Goal: Transaction & Acquisition: Download file/media

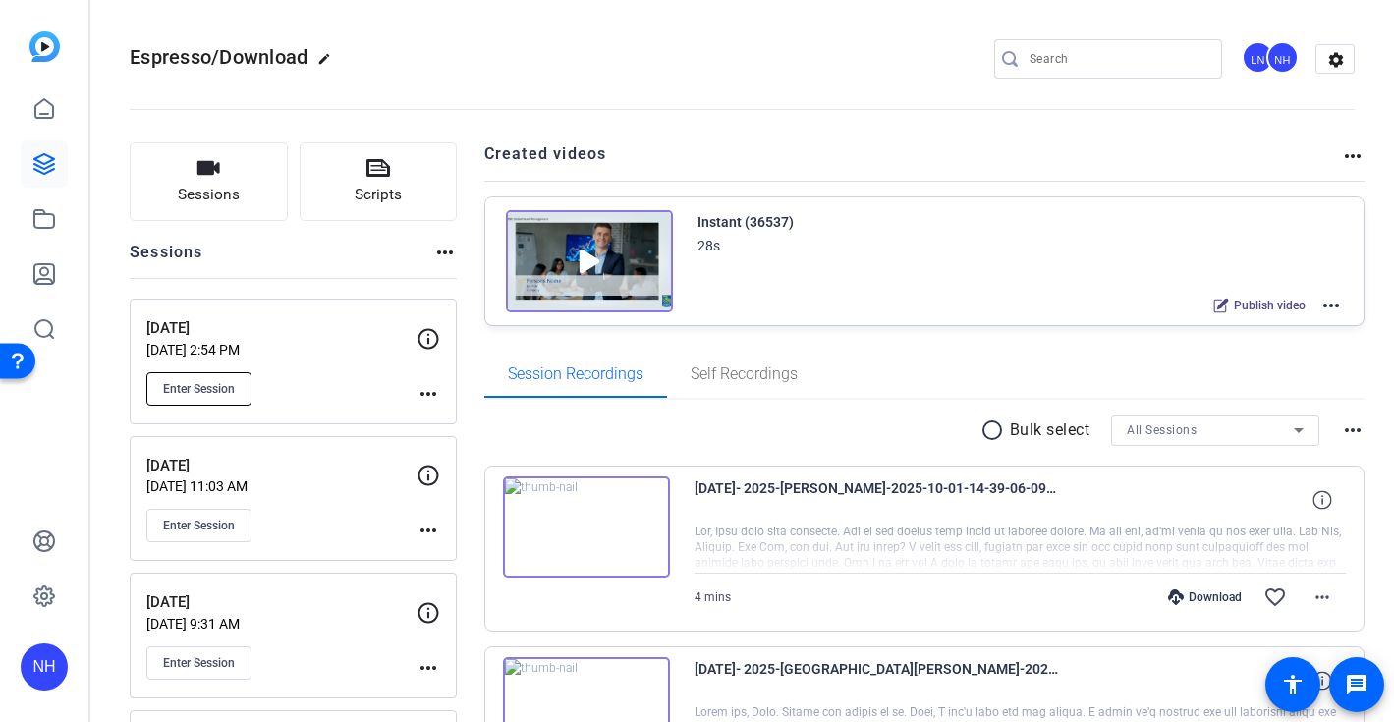
click at [203, 389] on span "Enter Session" at bounding box center [199, 389] width 72 height 16
click at [839, 77] on openreel-divider-bar at bounding box center [742, 104] width 1225 height 60
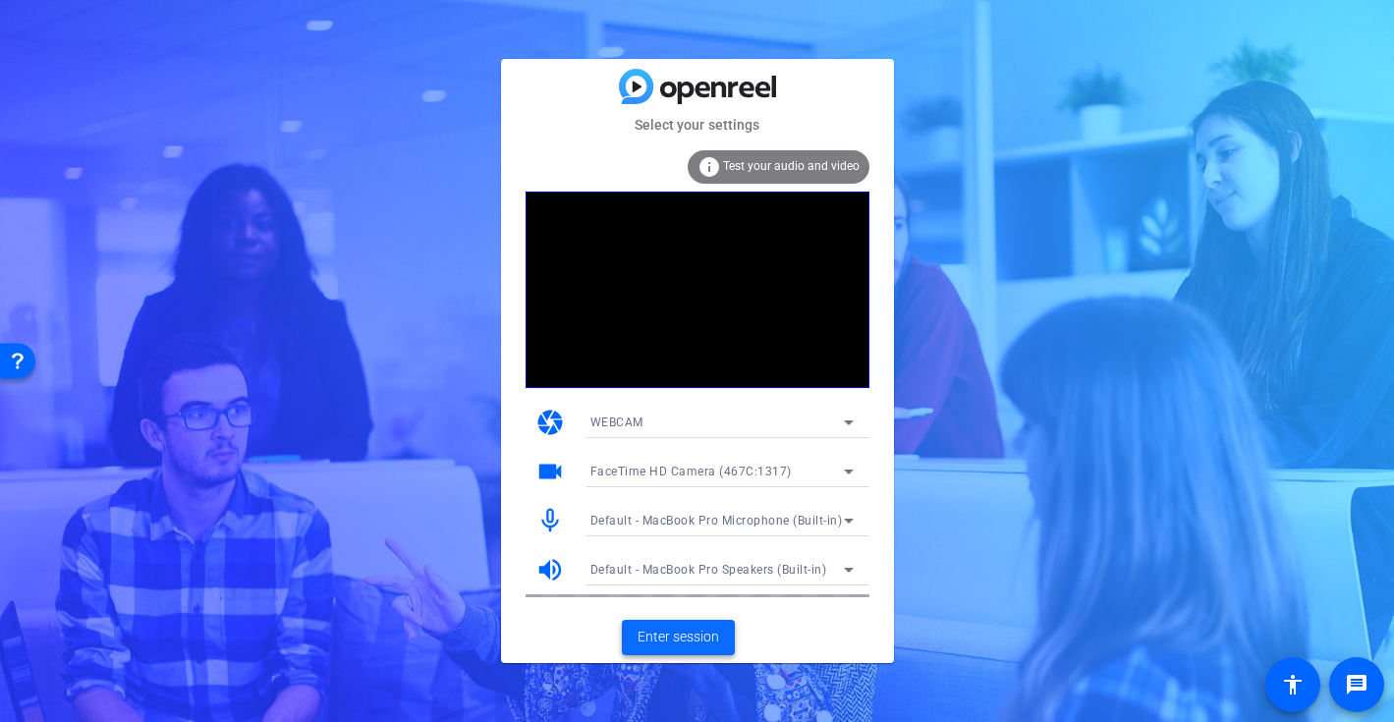
click at [655, 628] on span "Enter session" at bounding box center [678, 637] width 82 height 21
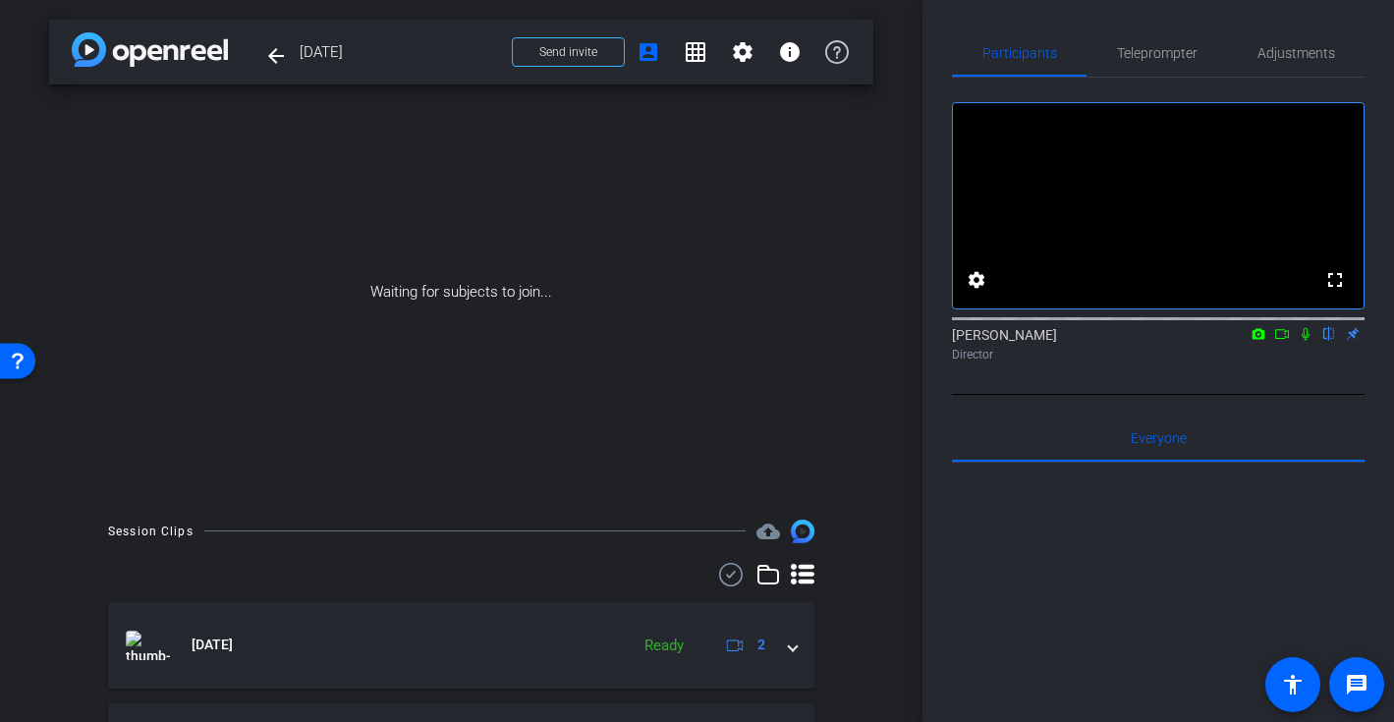
click at [1283, 341] on icon at bounding box center [1282, 334] width 16 height 14
click at [1306, 339] on icon at bounding box center [1304, 333] width 11 height 11
click at [1308, 341] on icon at bounding box center [1305, 334] width 16 height 14
click at [1282, 339] on icon at bounding box center [1282, 334] width 14 height 10
click at [722, 181] on div "Waiting for subjects to join..." at bounding box center [461, 291] width 824 height 415
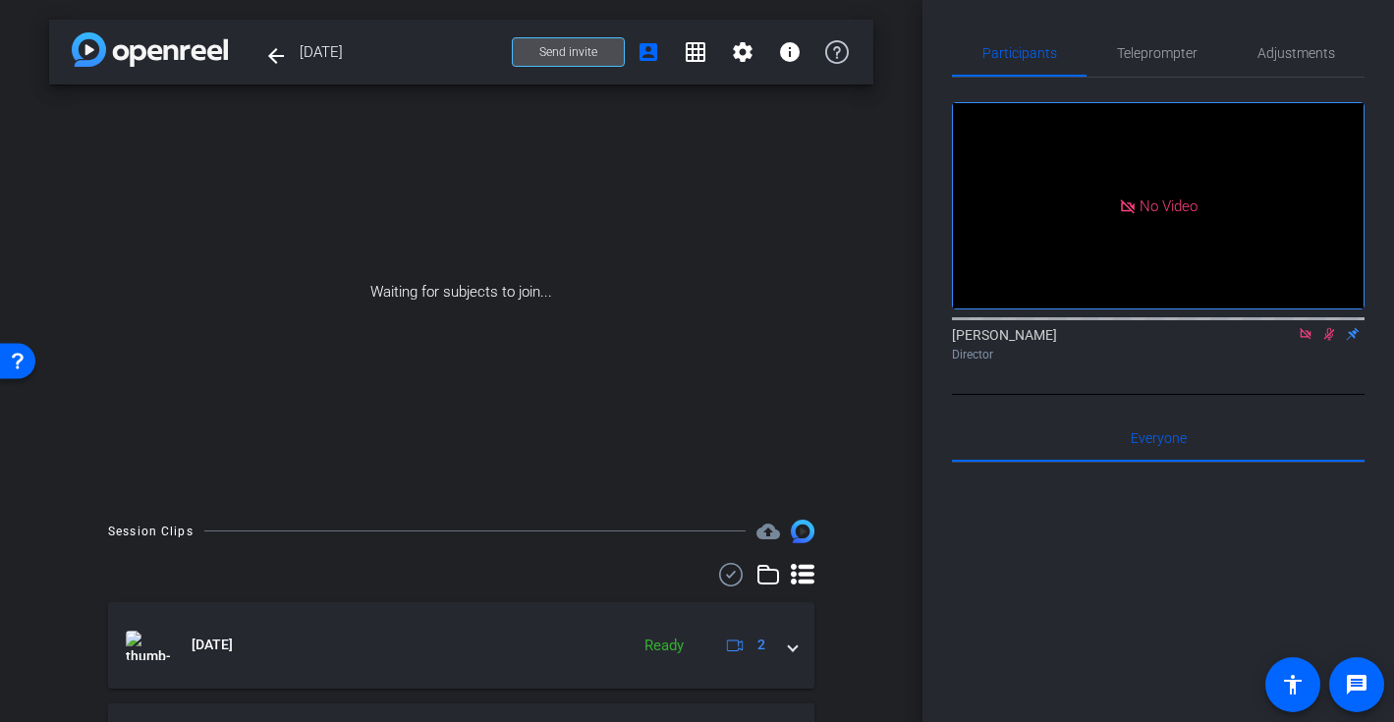
click at [561, 51] on span "Send invite" at bounding box center [568, 52] width 58 height 16
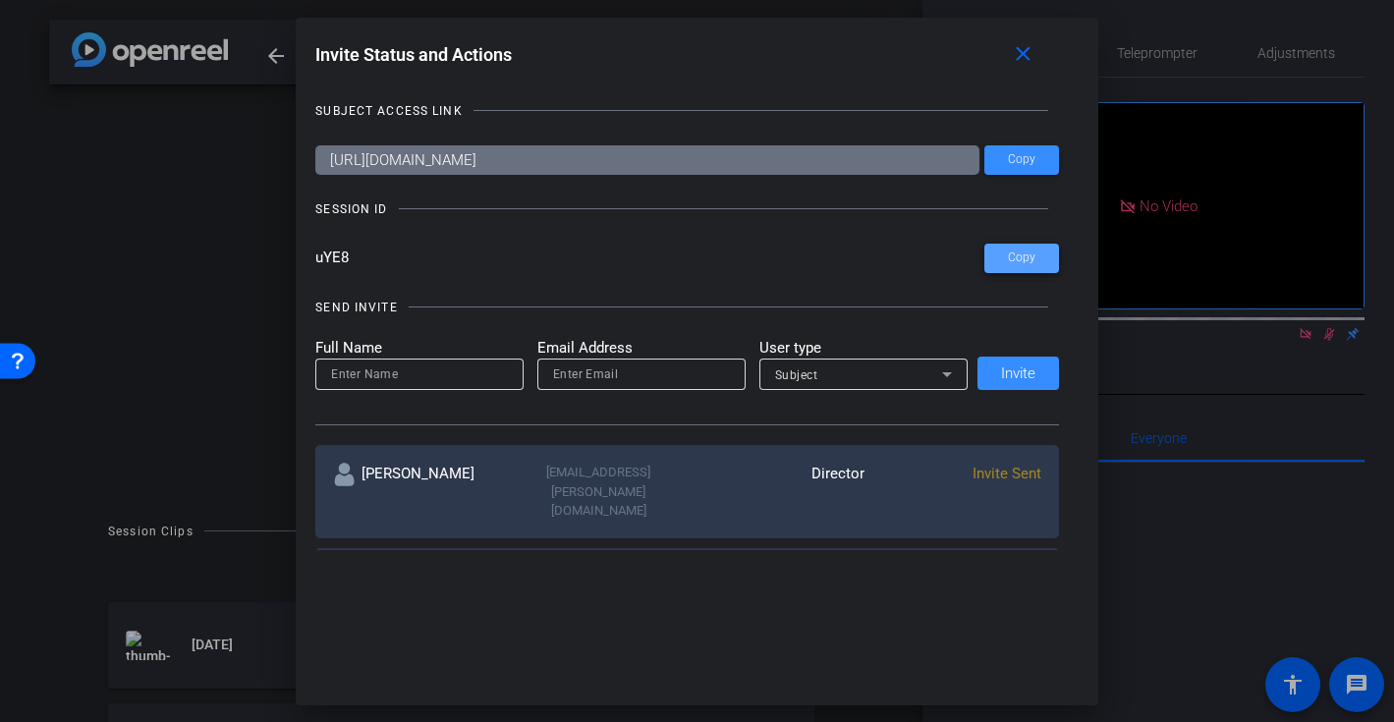
click at [1025, 256] on span "Copy" at bounding box center [1022, 257] width 28 height 15
click at [1016, 46] on mat-icon "close" at bounding box center [1023, 54] width 25 height 25
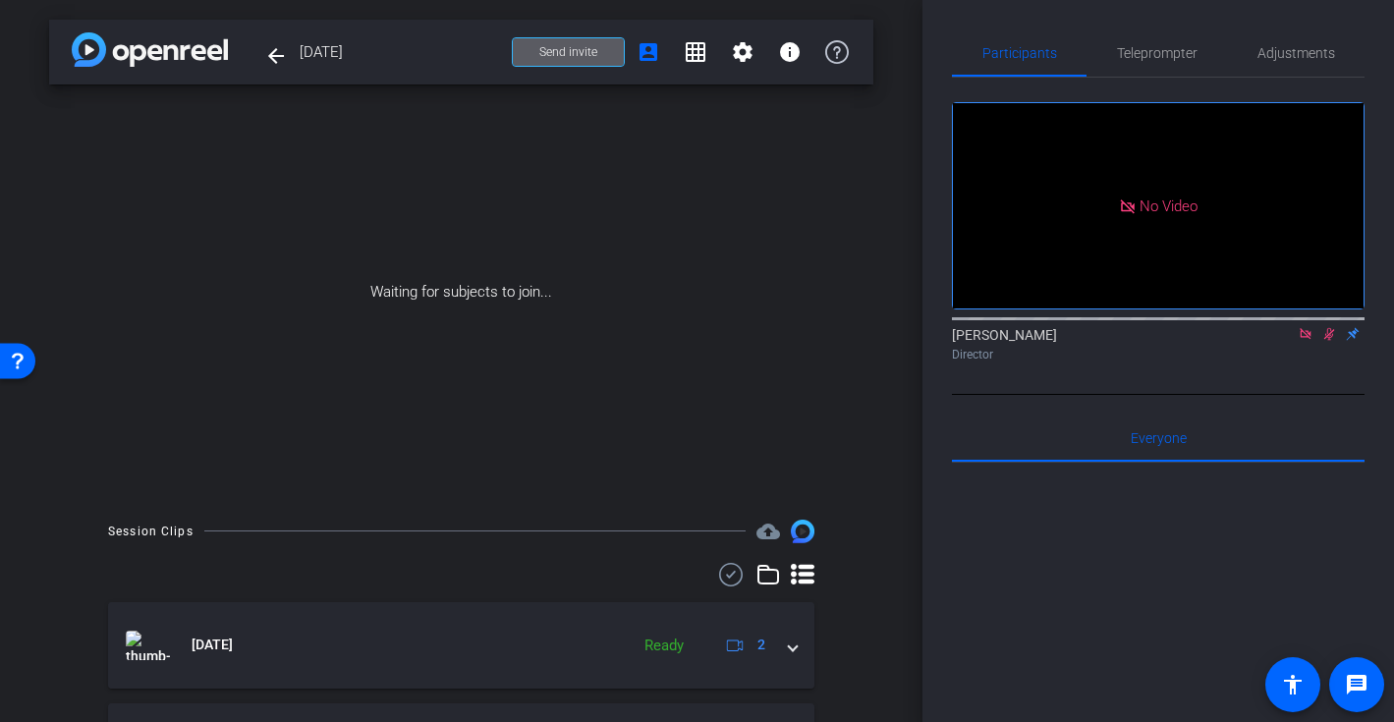
click at [766, 324] on div "Waiting for subjects to join..." at bounding box center [461, 291] width 824 height 415
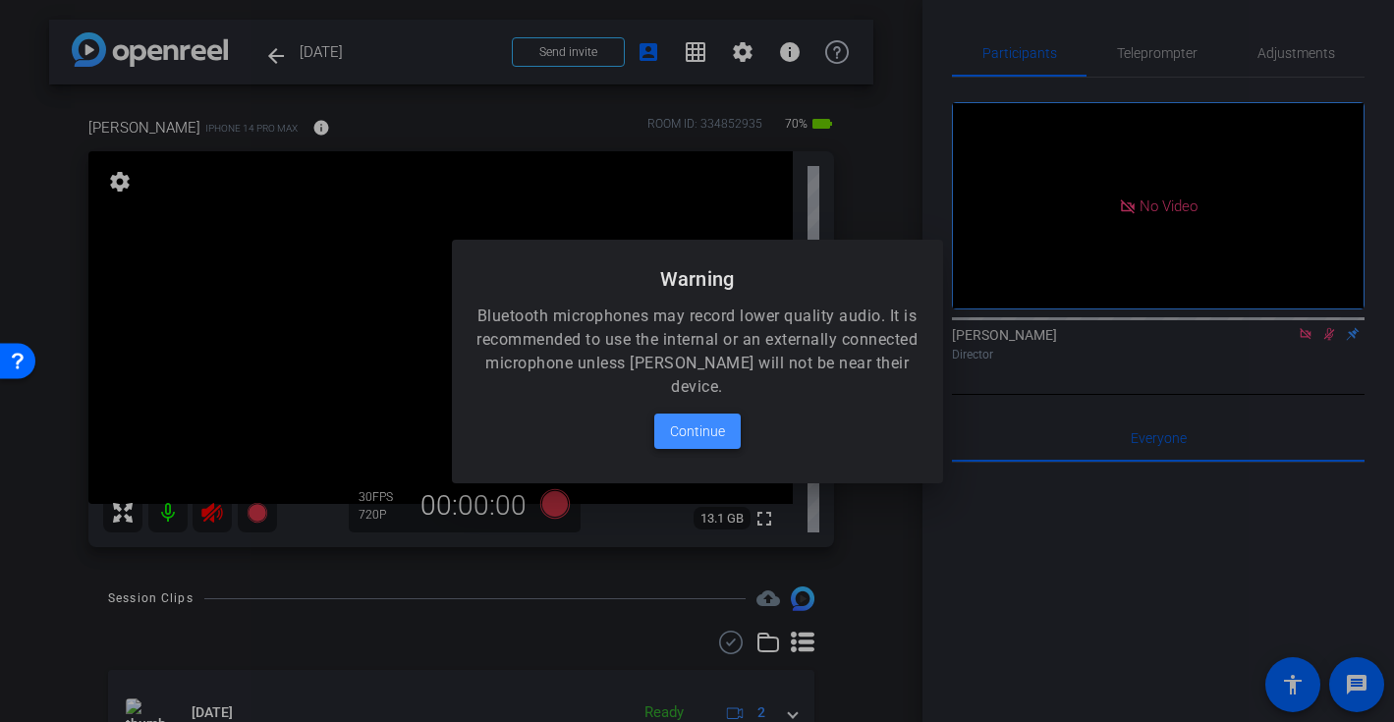
click at [704, 426] on span "Continue" at bounding box center [697, 431] width 55 height 24
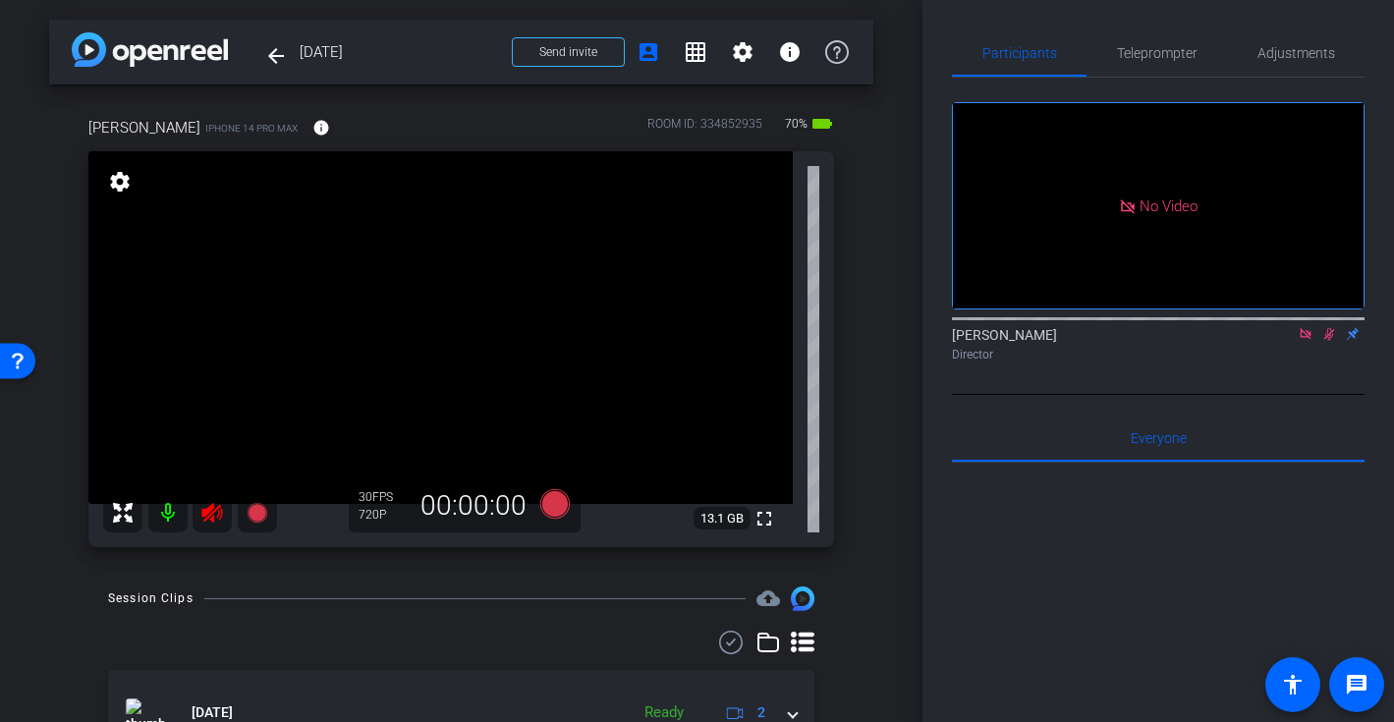
click at [1328, 341] on icon at bounding box center [1329, 334] width 11 height 13
click at [1301, 341] on icon at bounding box center [1305, 334] width 16 height 14
click at [216, 518] on icon at bounding box center [212, 513] width 24 height 24
click at [1319, 52] on span "Adjustments" at bounding box center [1296, 52] width 78 height 14
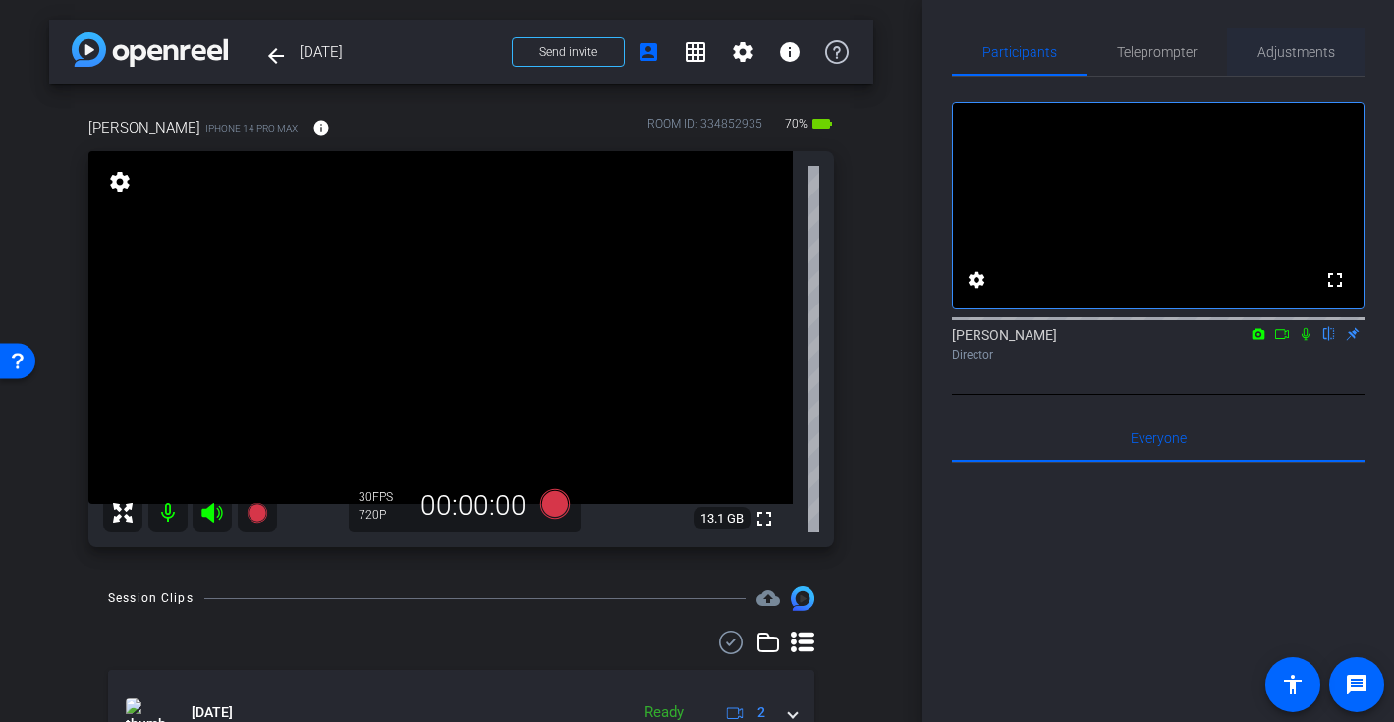
scroll to position [0, 0]
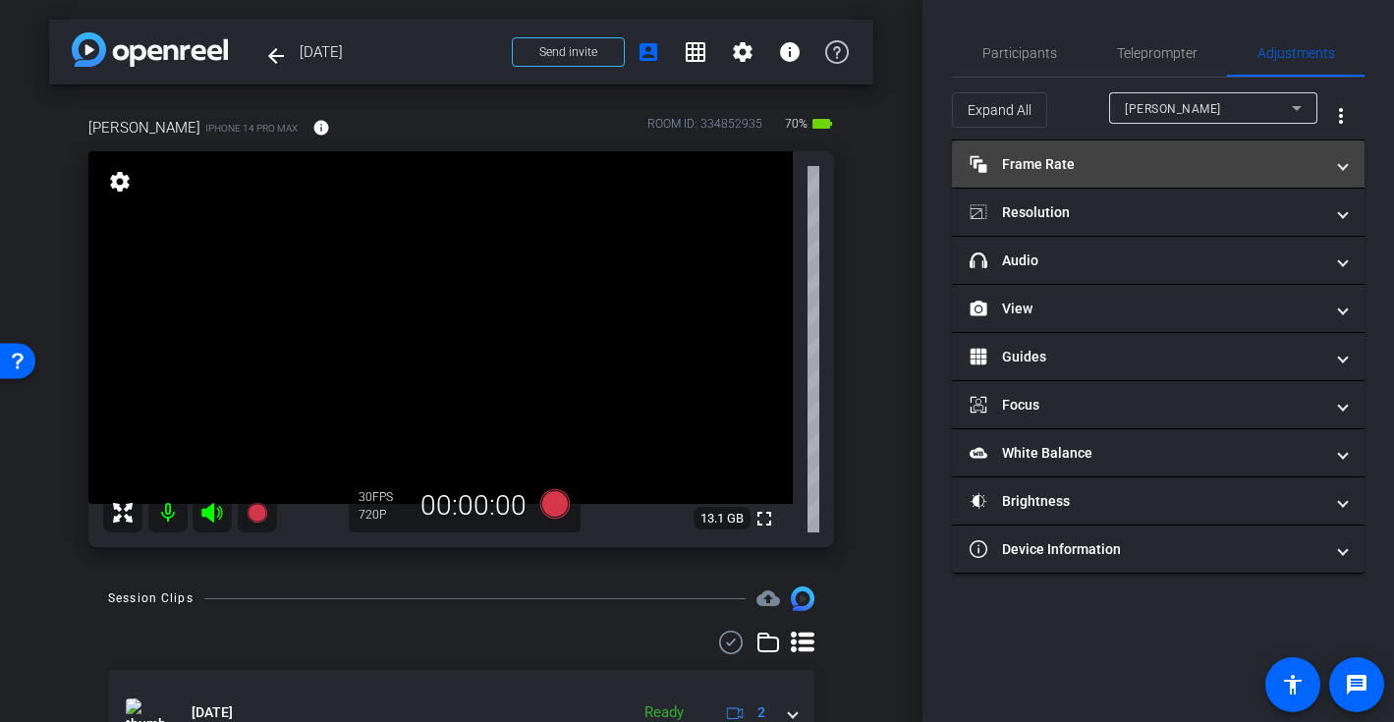
click at [1193, 163] on mat-panel-title "Frame Rate Frame Rate" at bounding box center [1146, 164] width 354 height 21
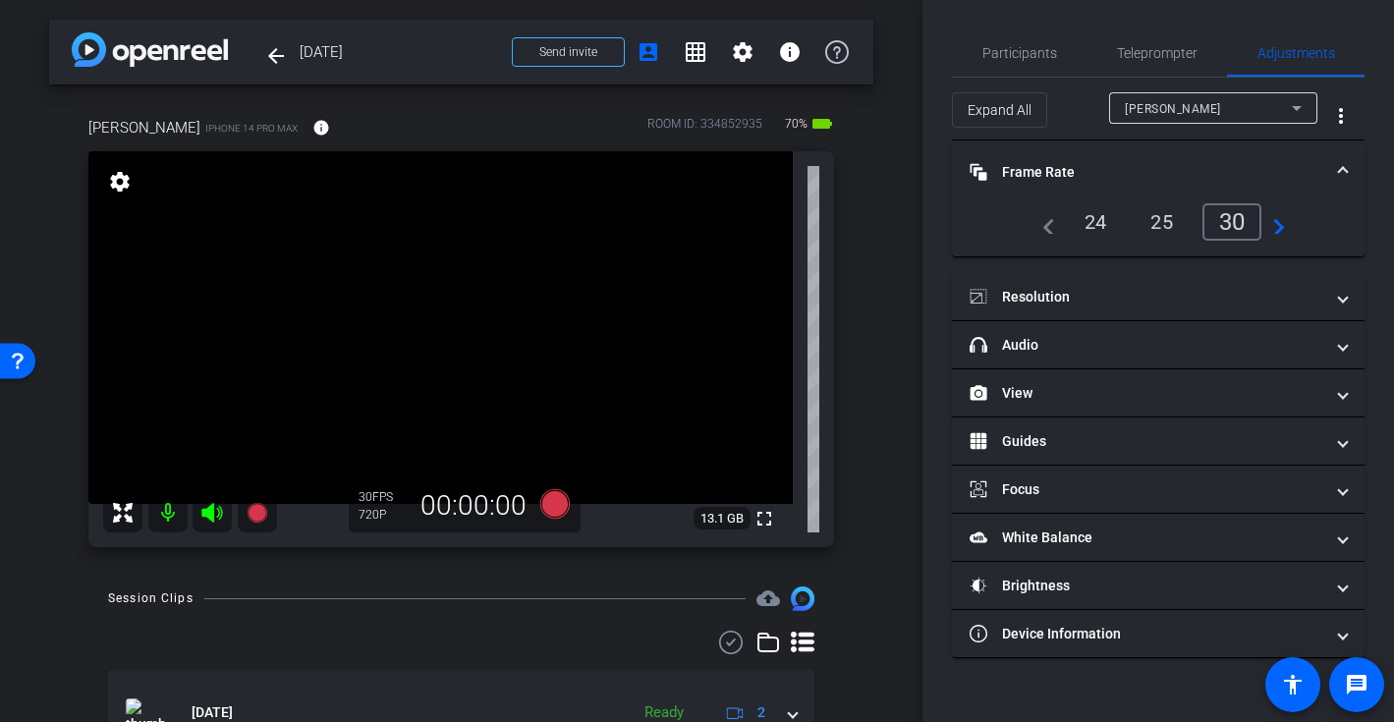
click at [1099, 220] on div "24" at bounding box center [1096, 221] width 52 height 33
click at [1187, 163] on mat-panel-title "Frame Rate Frame Rate" at bounding box center [1146, 172] width 354 height 21
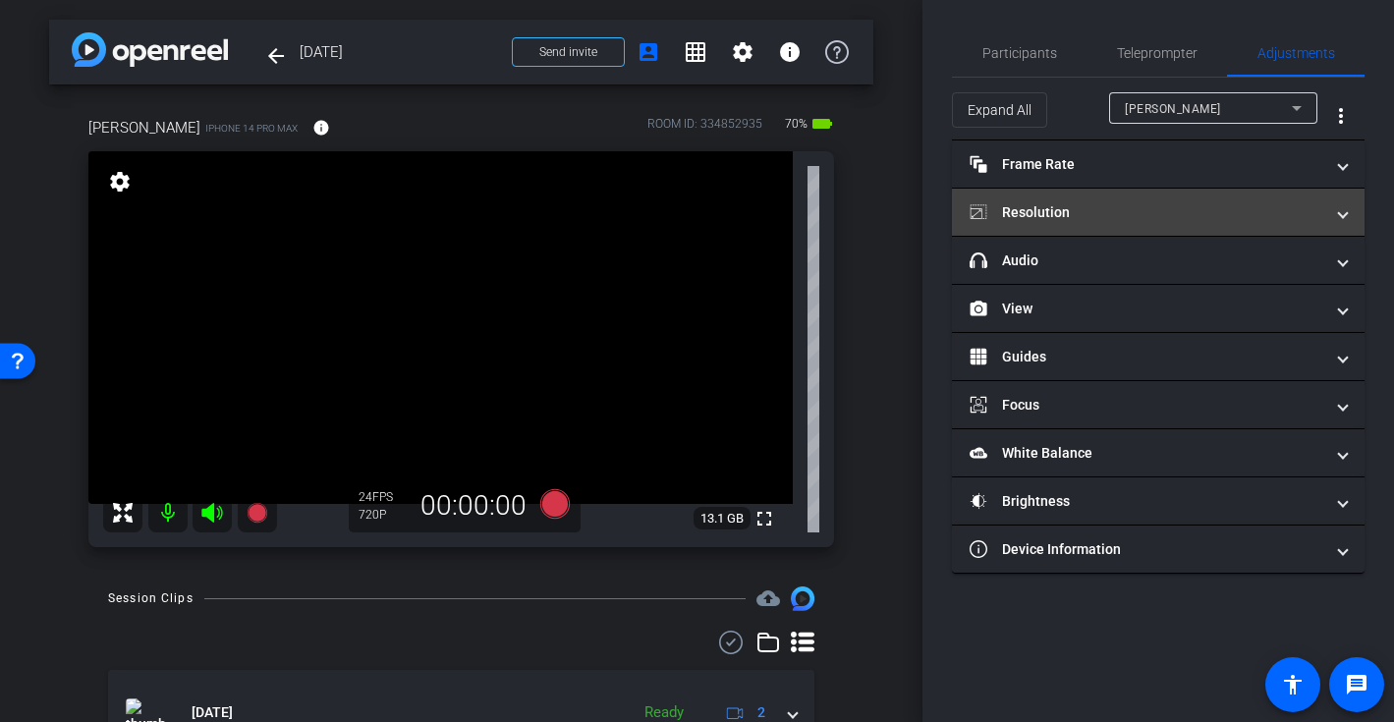
click at [1187, 207] on mat-panel-title "Resolution" at bounding box center [1146, 212] width 354 height 21
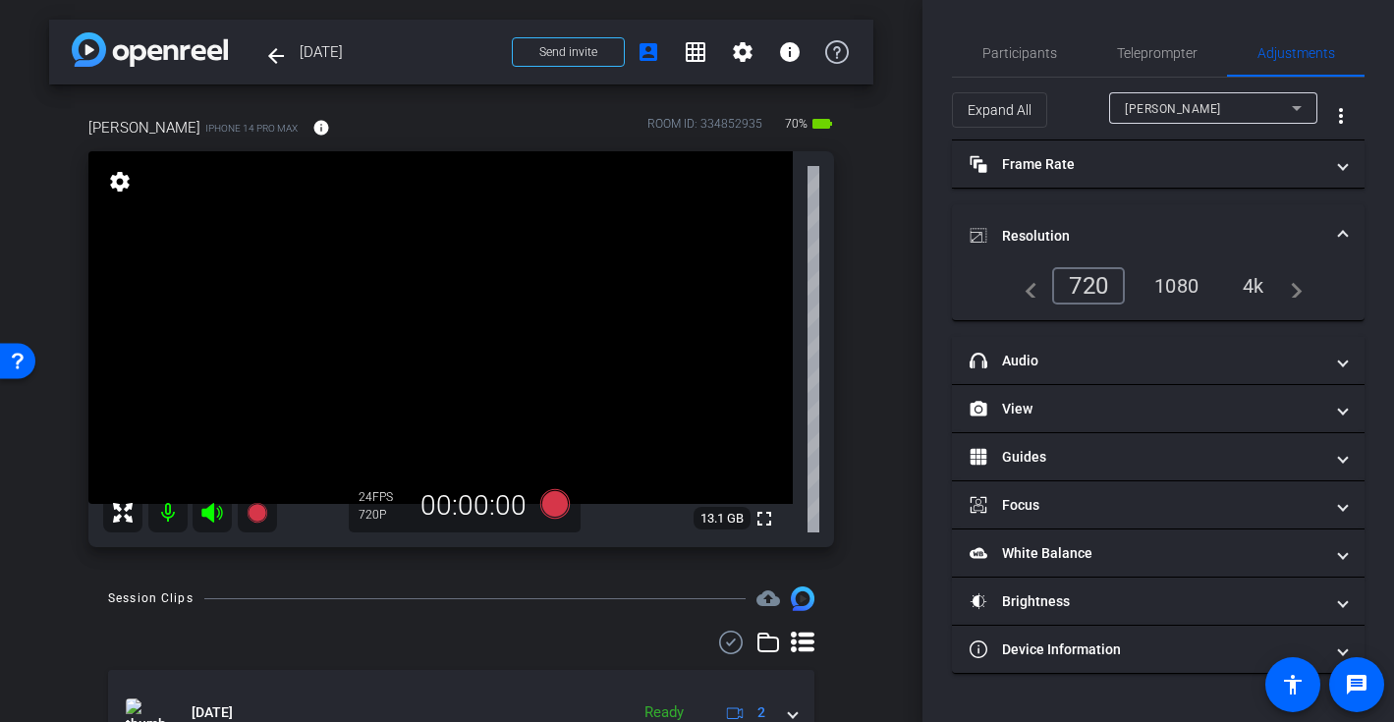
click at [1172, 280] on div "1080" at bounding box center [1176, 285] width 74 height 33
click at [1239, 214] on mat-expansion-panel-header "Resolution" at bounding box center [1158, 235] width 413 height 63
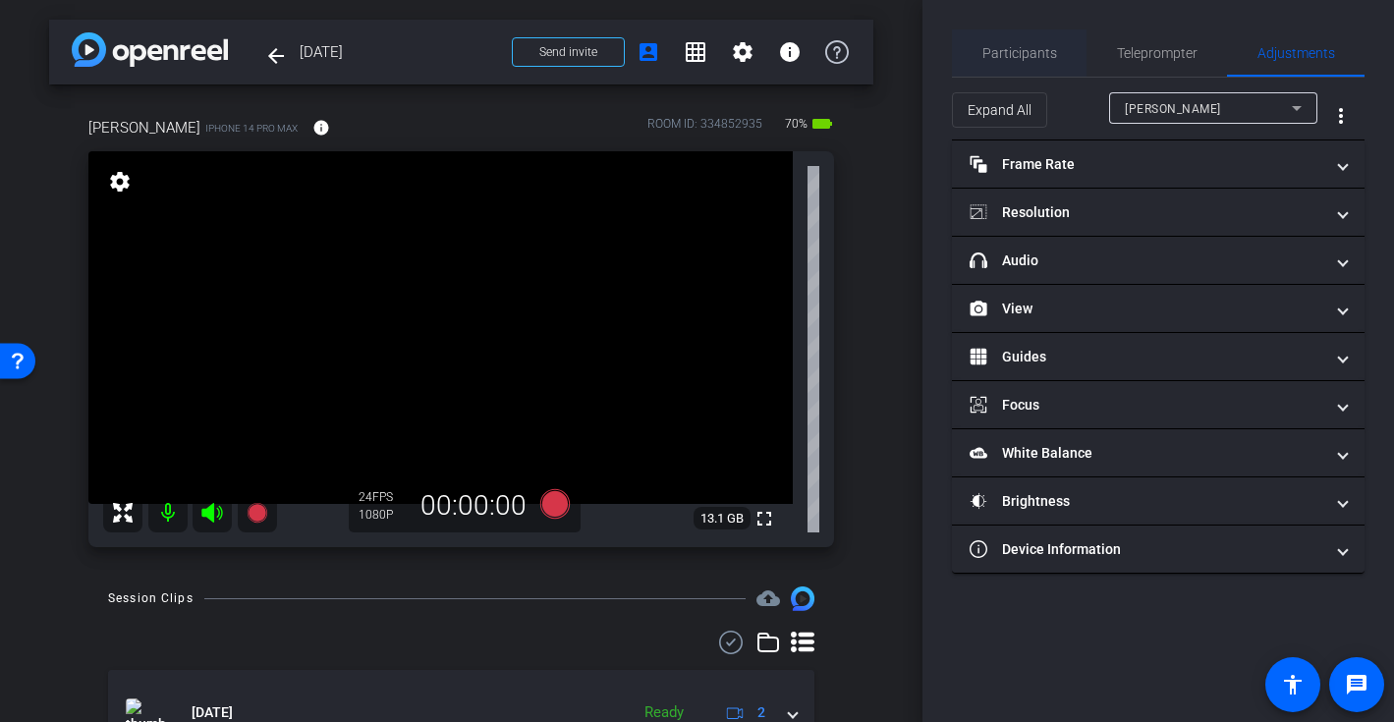
click at [1027, 43] on span "Participants" at bounding box center [1019, 52] width 75 height 47
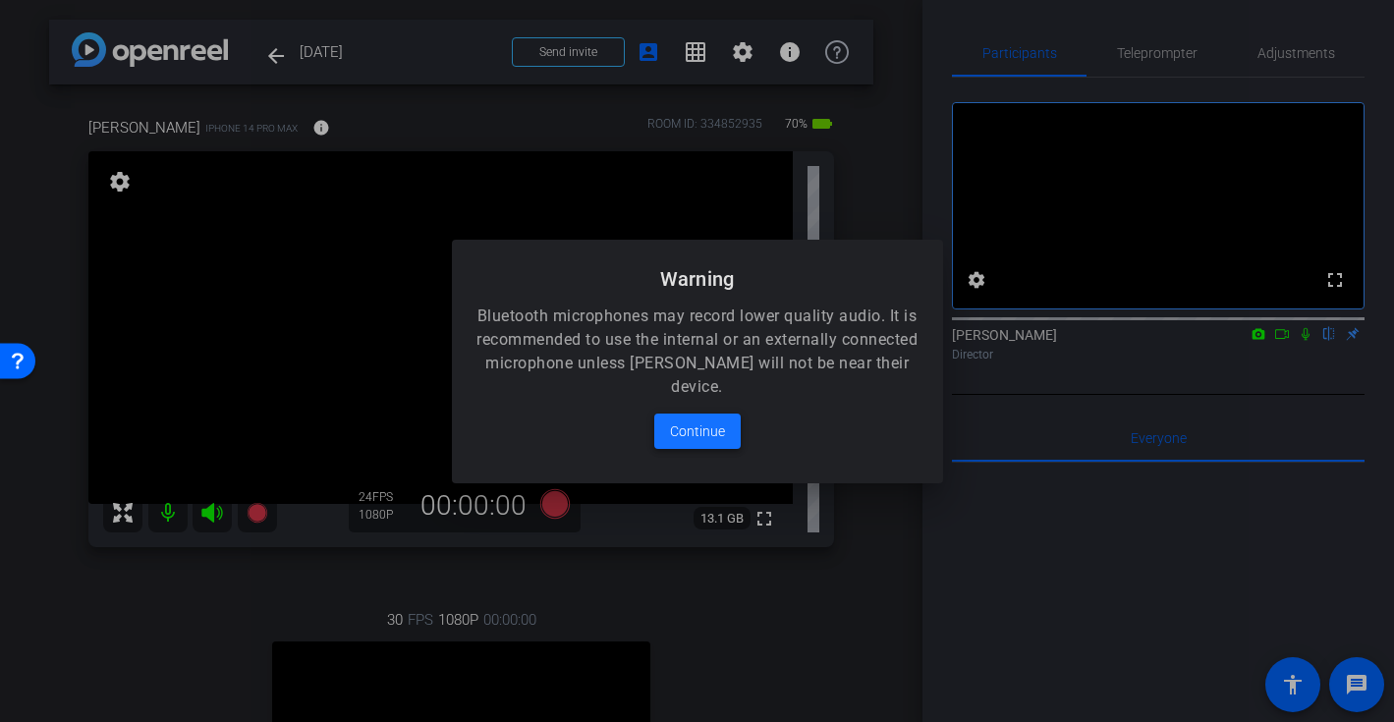
click at [699, 430] on span "Continue" at bounding box center [697, 431] width 55 height 24
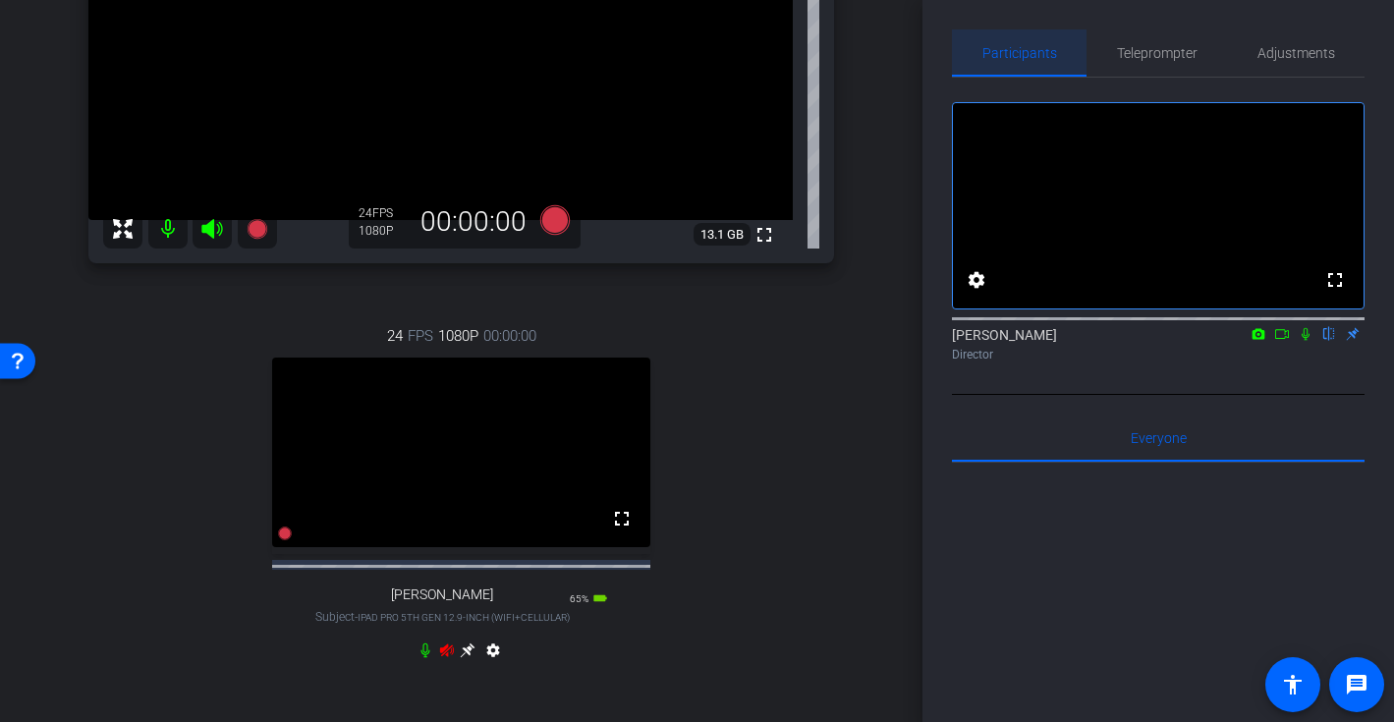
scroll to position [290, 0]
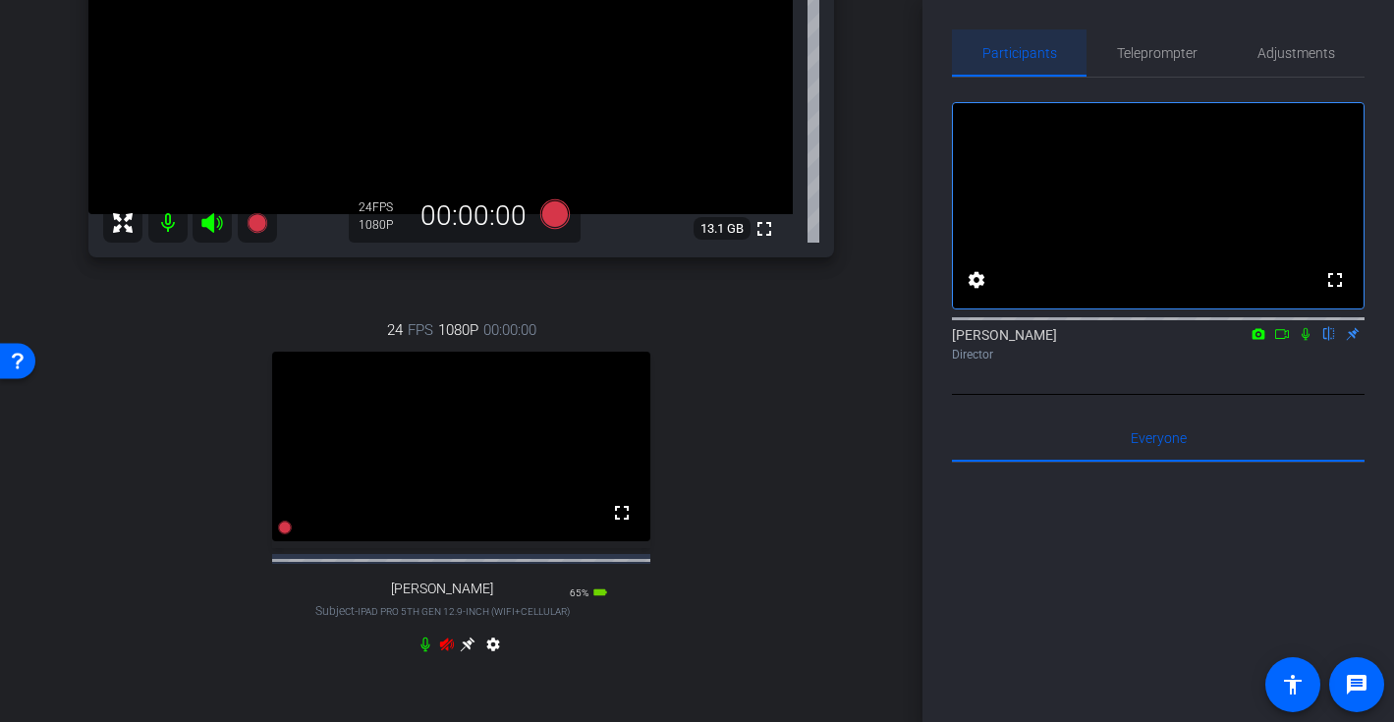
click at [445, 651] on icon at bounding box center [447, 644] width 14 height 13
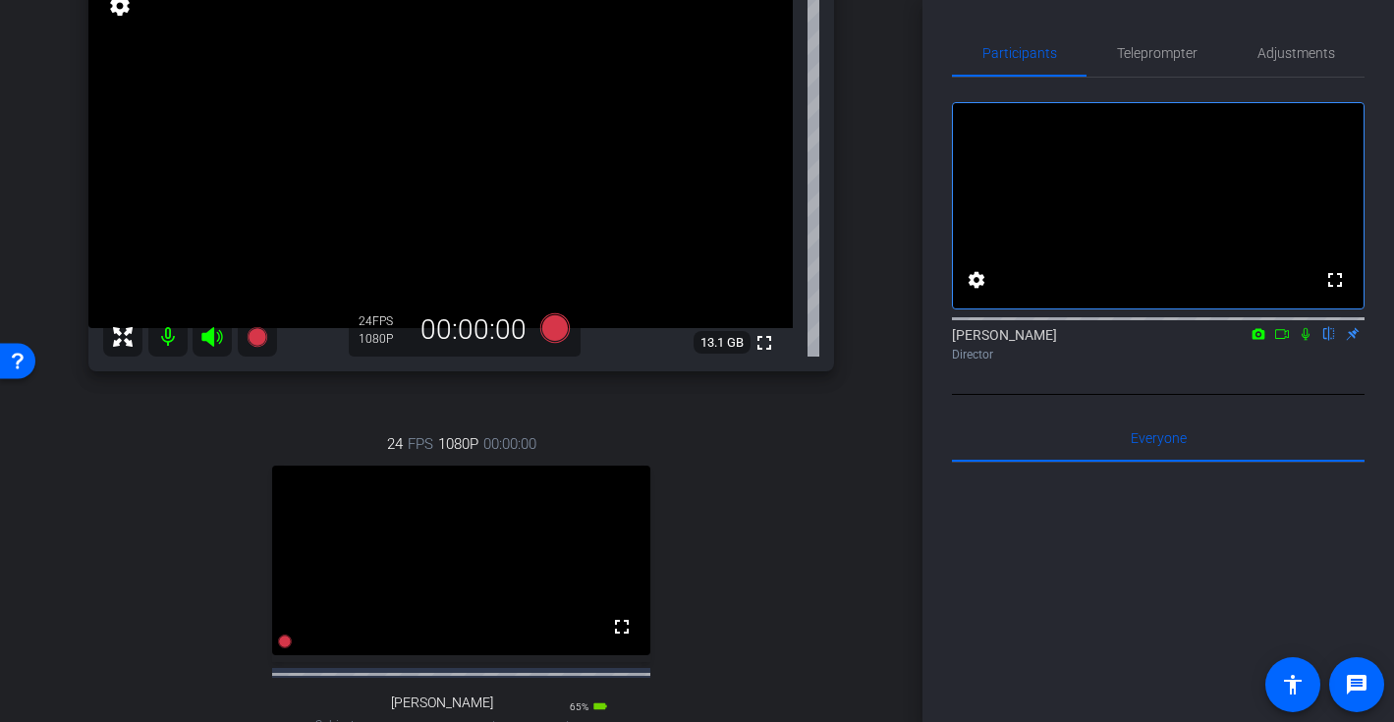
scroll to position [181, 0]
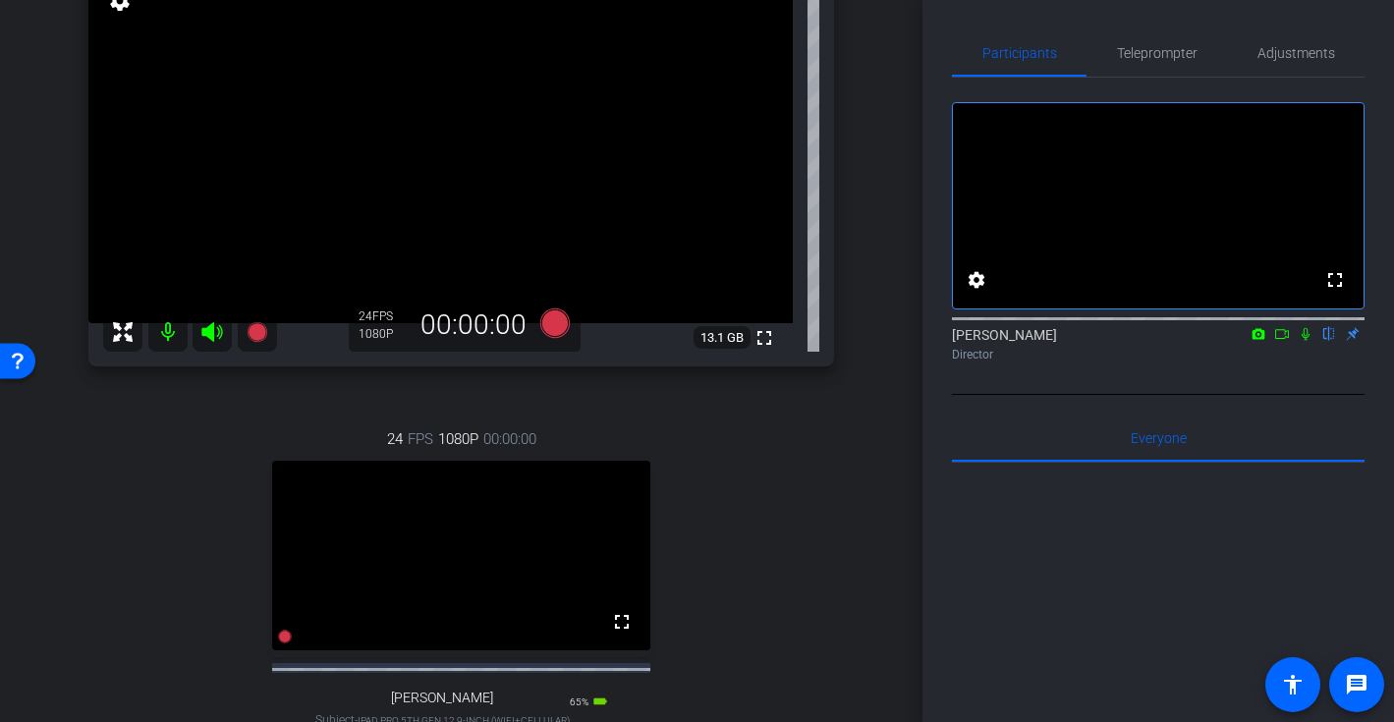
click at [1305, 341] on icon at bounding box center [1305, 334] width 16 height 14
click at [1307, 341] on icon at bounding box center [1305, 334] width 16 height 14
click at [554, 321] on icon at bounding box center [553, 322] width 29 height 29
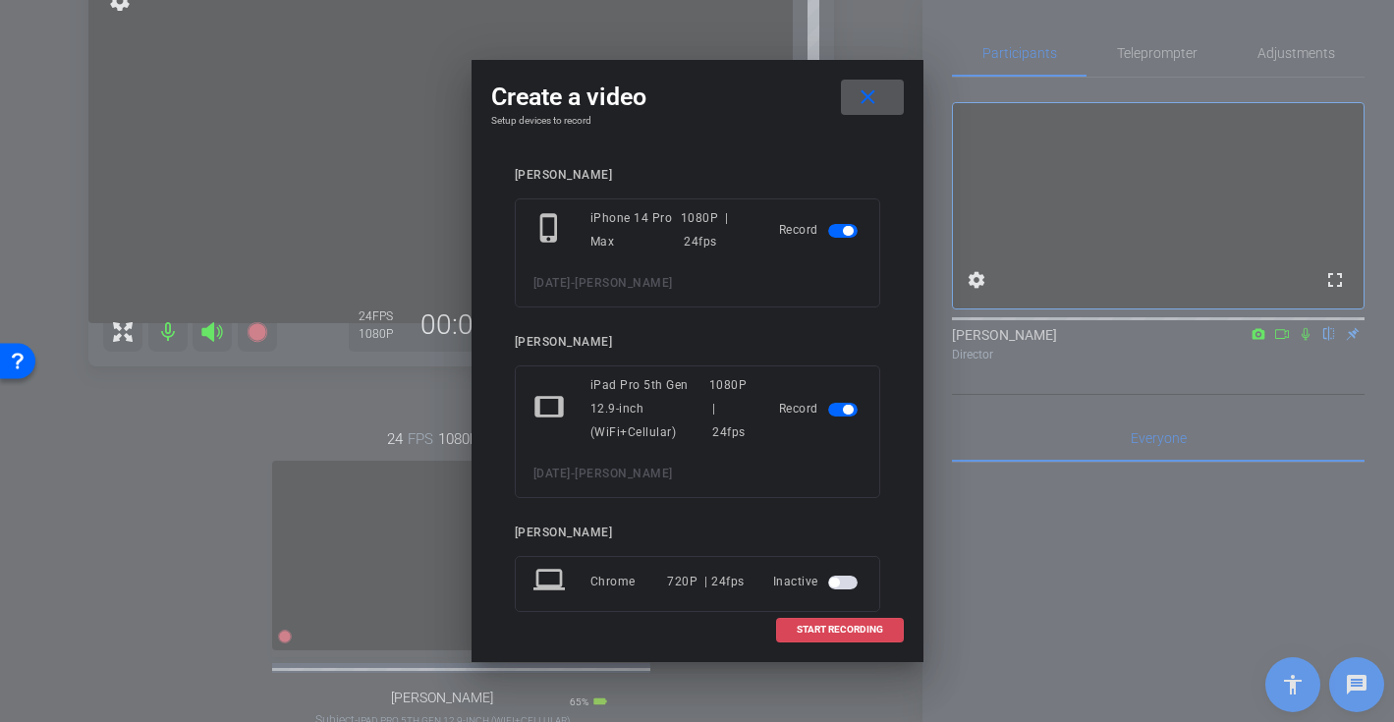
click at [862, 628] on span "START RECORDING" at bounding box center [840, 630] width 86 height 10
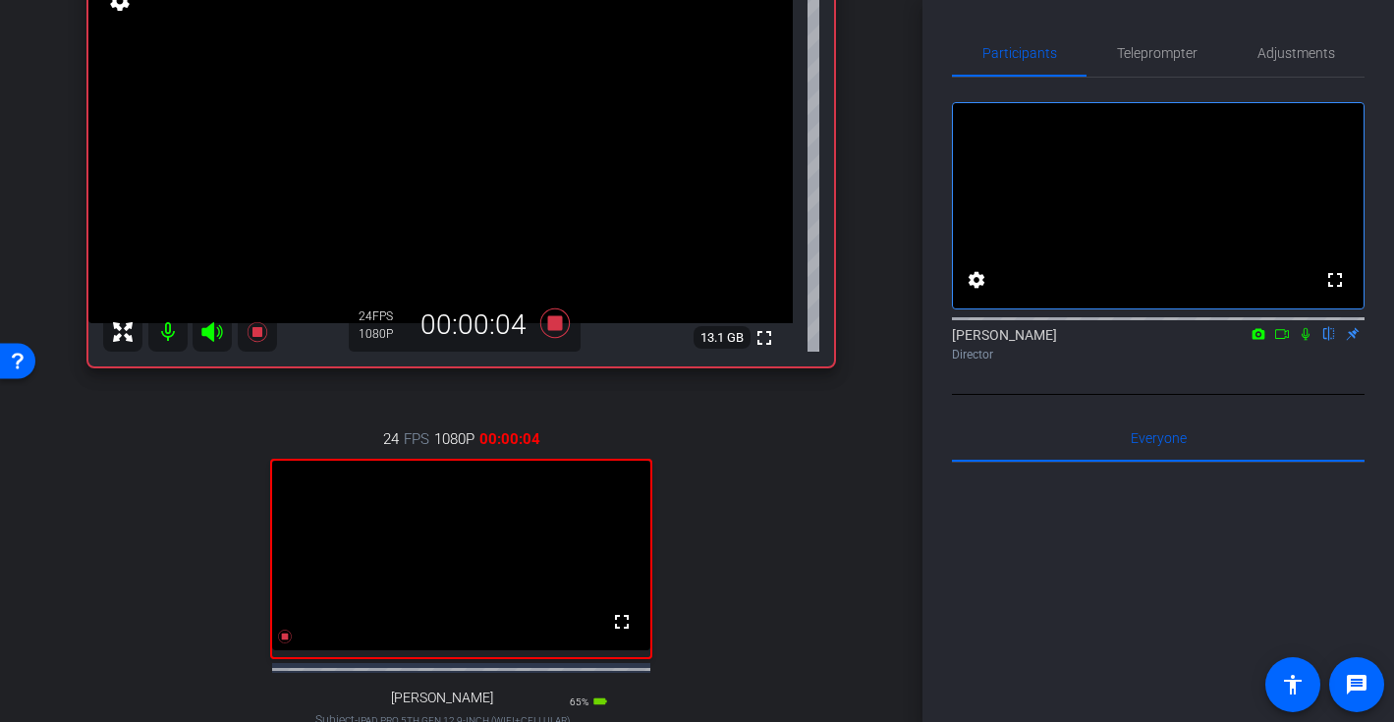
click at [1303, 341] on icon at bounding box center [1305, 334] width 16 height 14
click at [763, 564] on div "24 FPS 1080P 00:00:05 fullscreen Dave Subject - iPad Pro 5th Gen 12.9-inch (WiF…" at bounding box center [460, 599] width 745 height 406
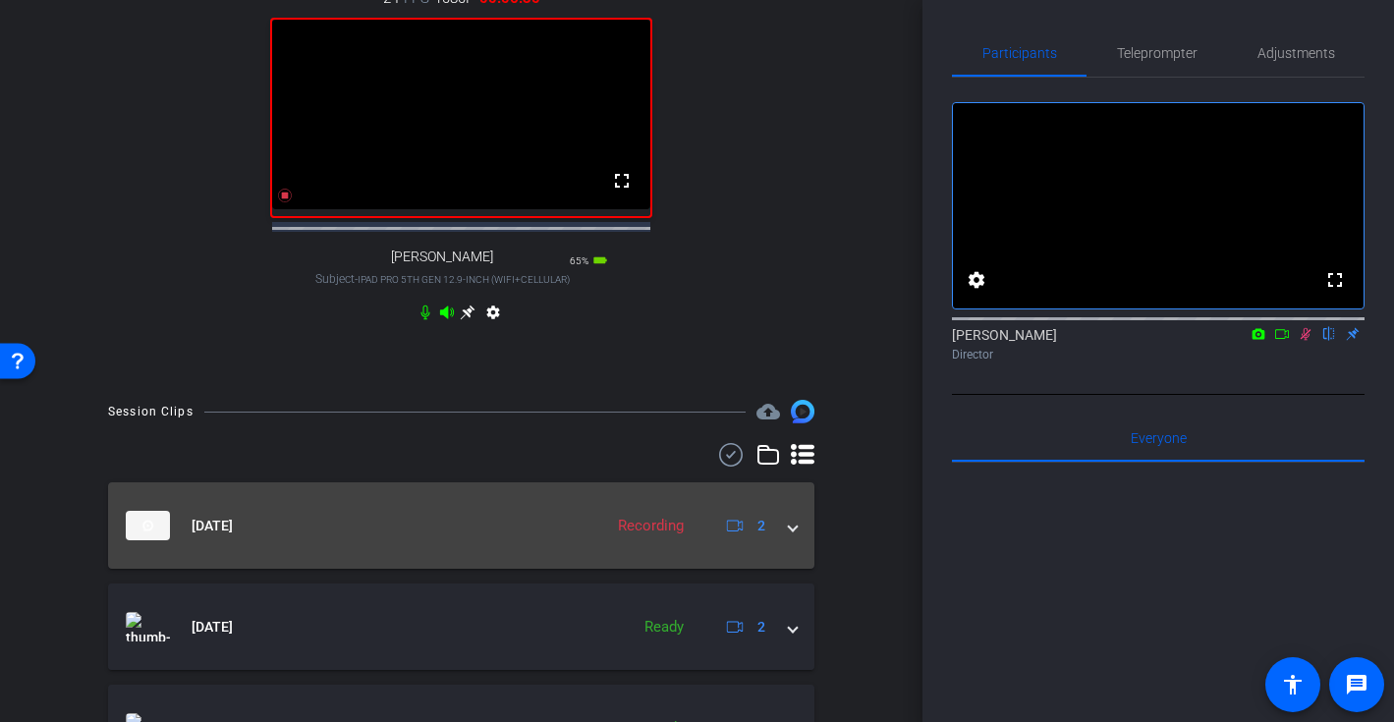
scroll to position [624, 0]
click at [794, 534] on span at bounding box center [793, 524] width 8 height 21
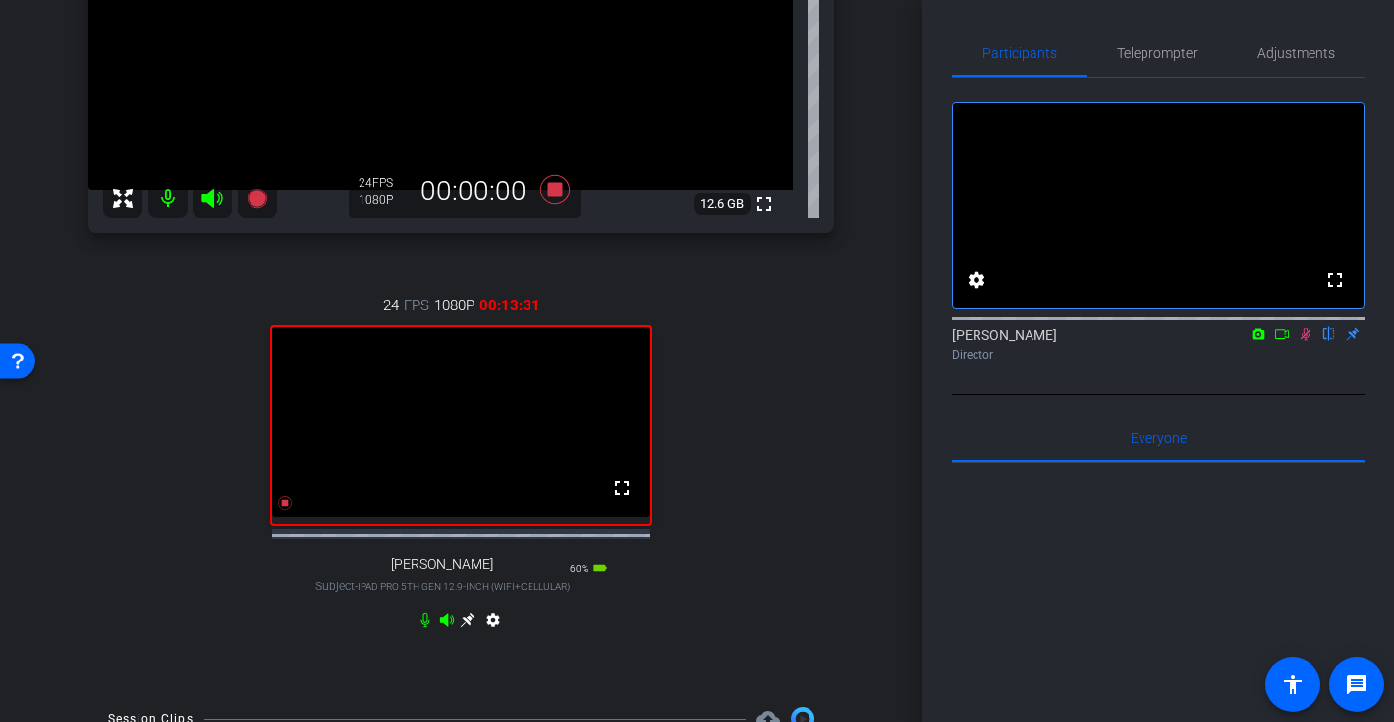
scroll to position [316, 0]
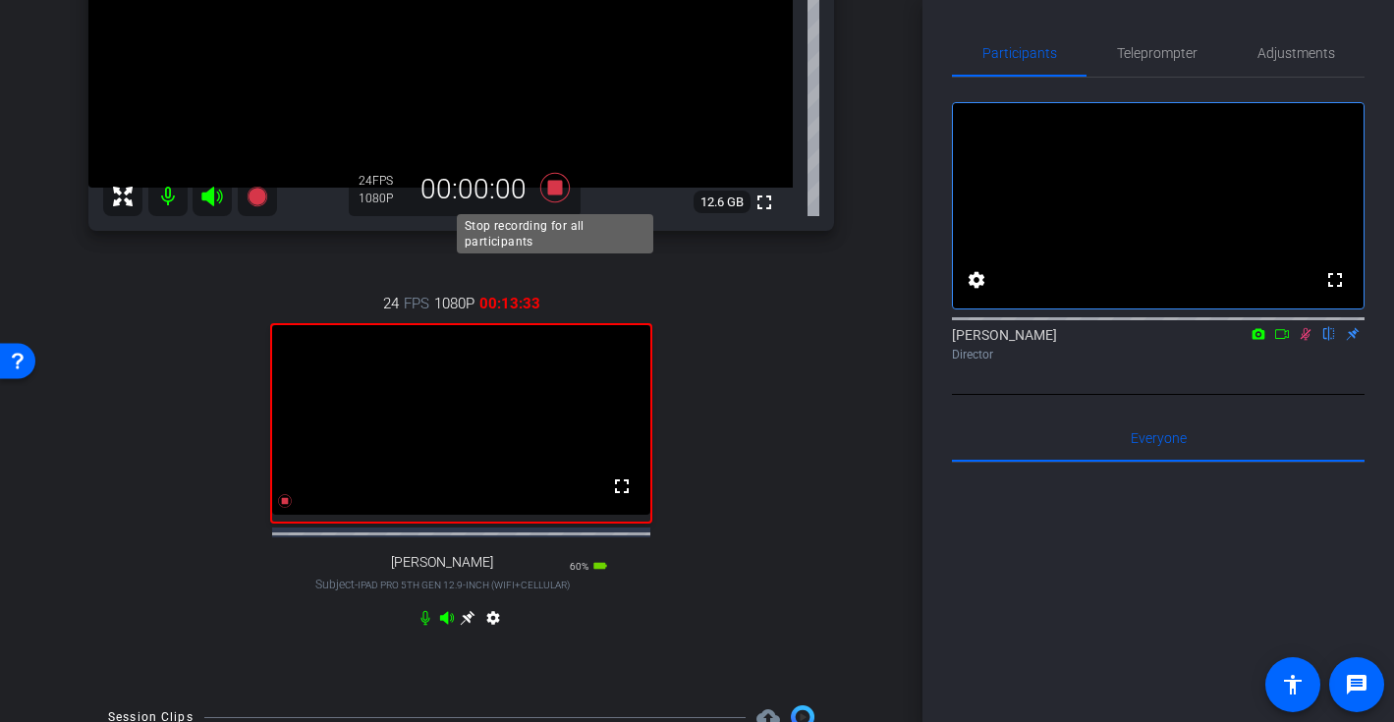
click at [552, 189] on icon at bounding box center [553, 187] width 29 height 29
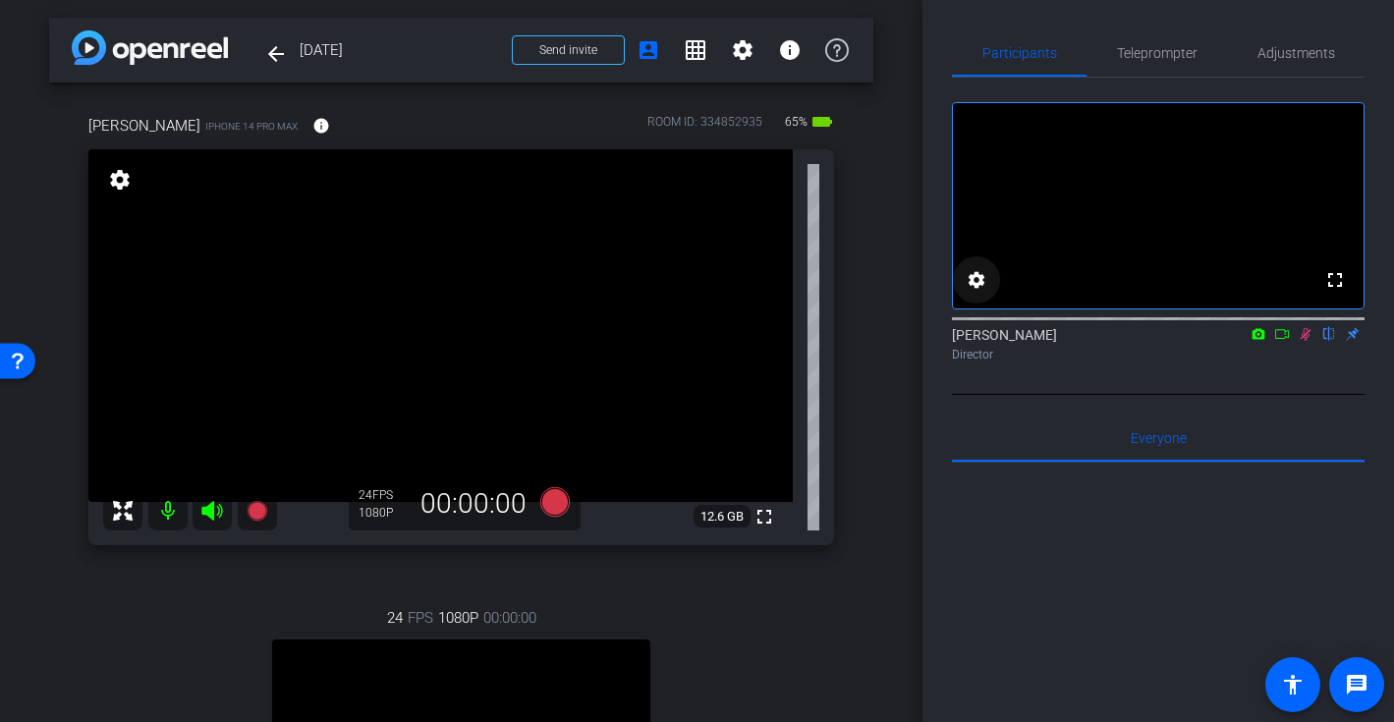
scroll to position [0, 0]
click at [1297, 341] on icon at bounding box center [1305, 334] width 16 height 14
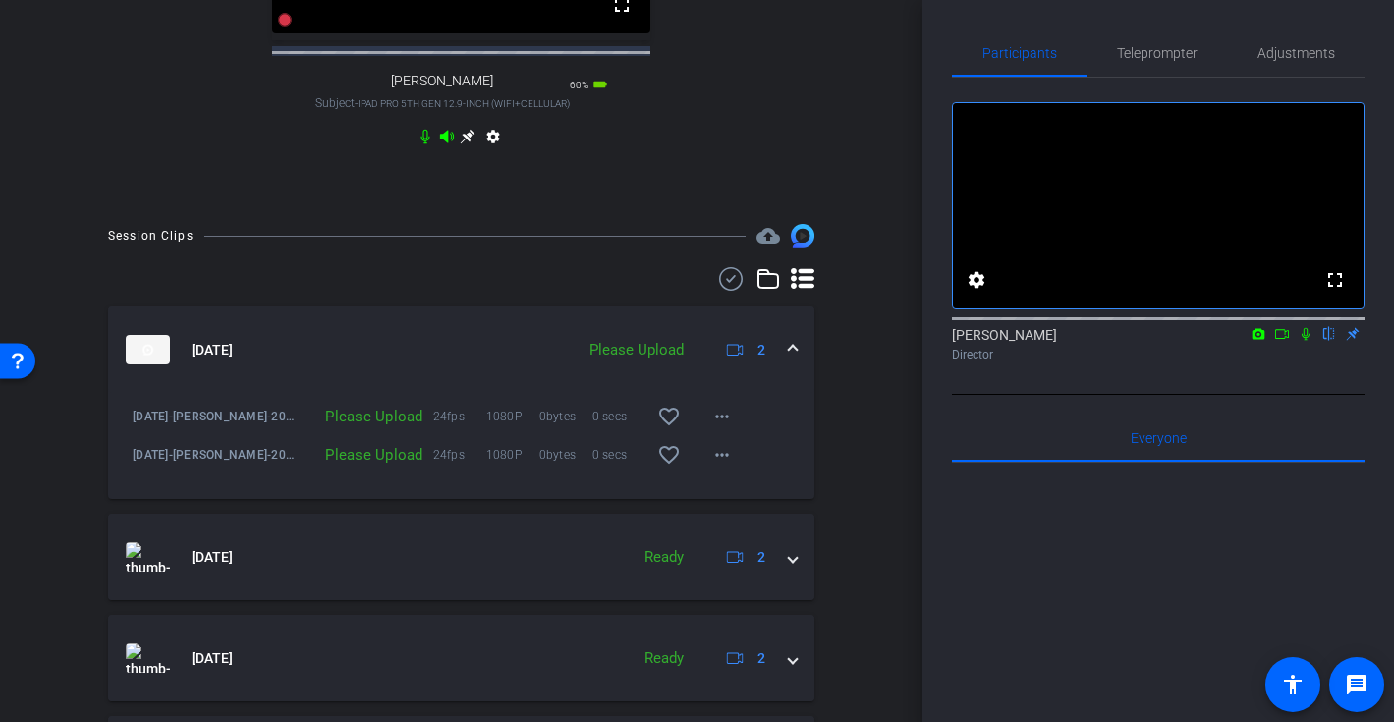
scroll to position [795, 0]
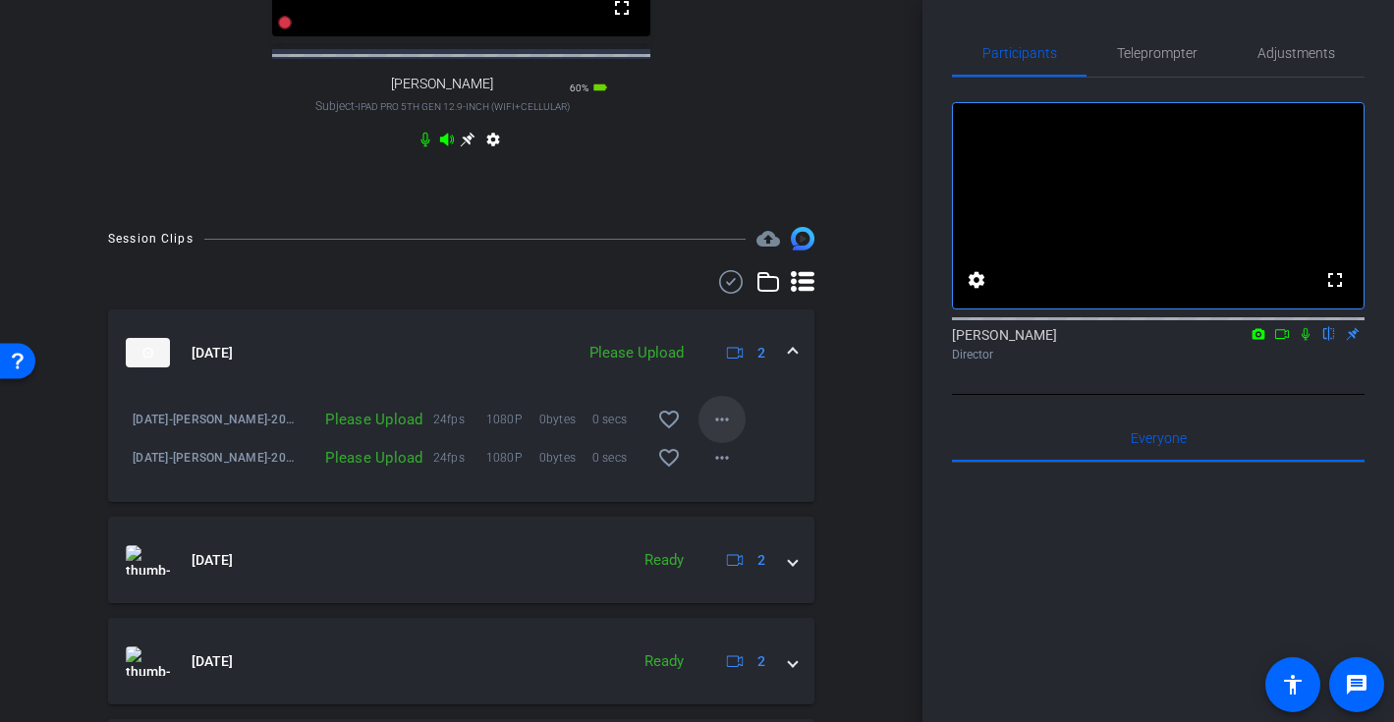
click at [727, 431] on mat-icon "more_horiz" at bounding box center [722, 420] width 24 height 24
click at [738, 474] on span "Upload" at bounding box center [753, 479] width 79 height 24
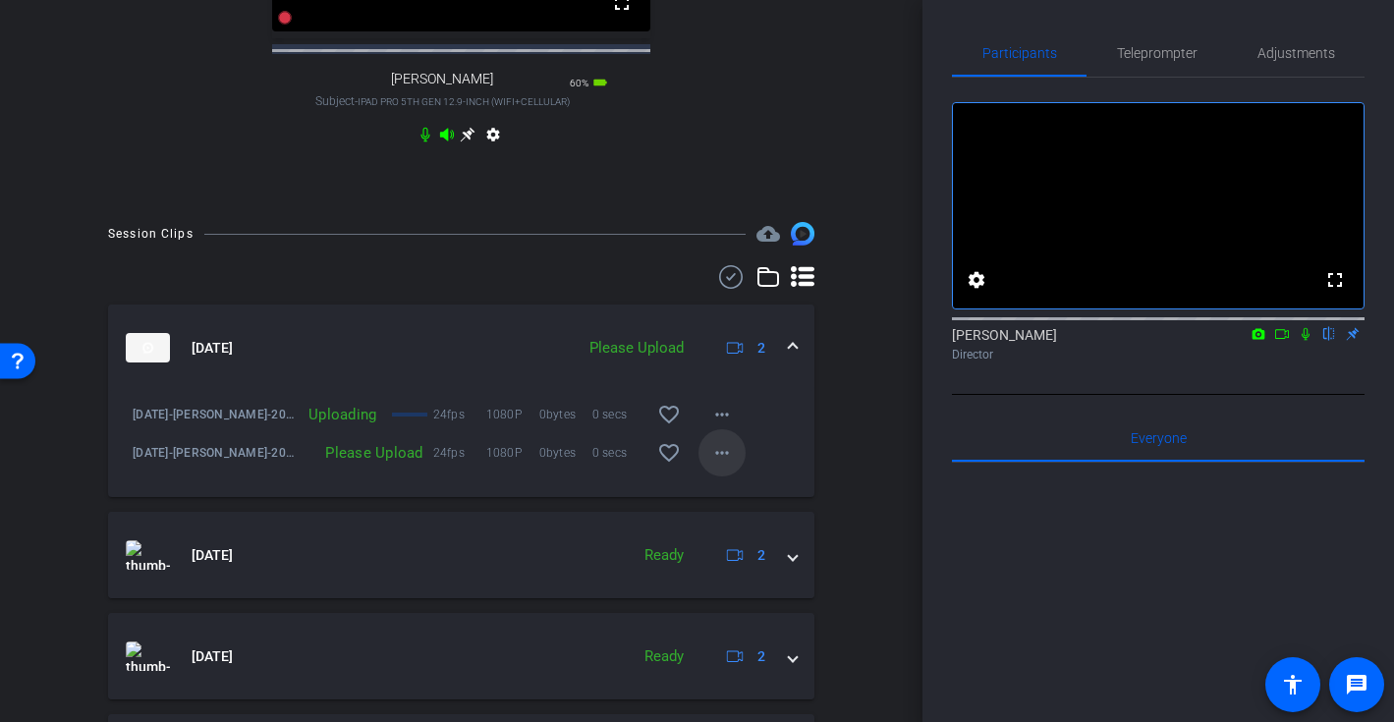
scroll to position [798, 0]
click at [725, 466] on mat-icon "more_horiz" at bounding box center [722, 454] width 24 height 24
click at [739, 514] on span "Upload" at bounding box center [753, 513] width 79 height 24
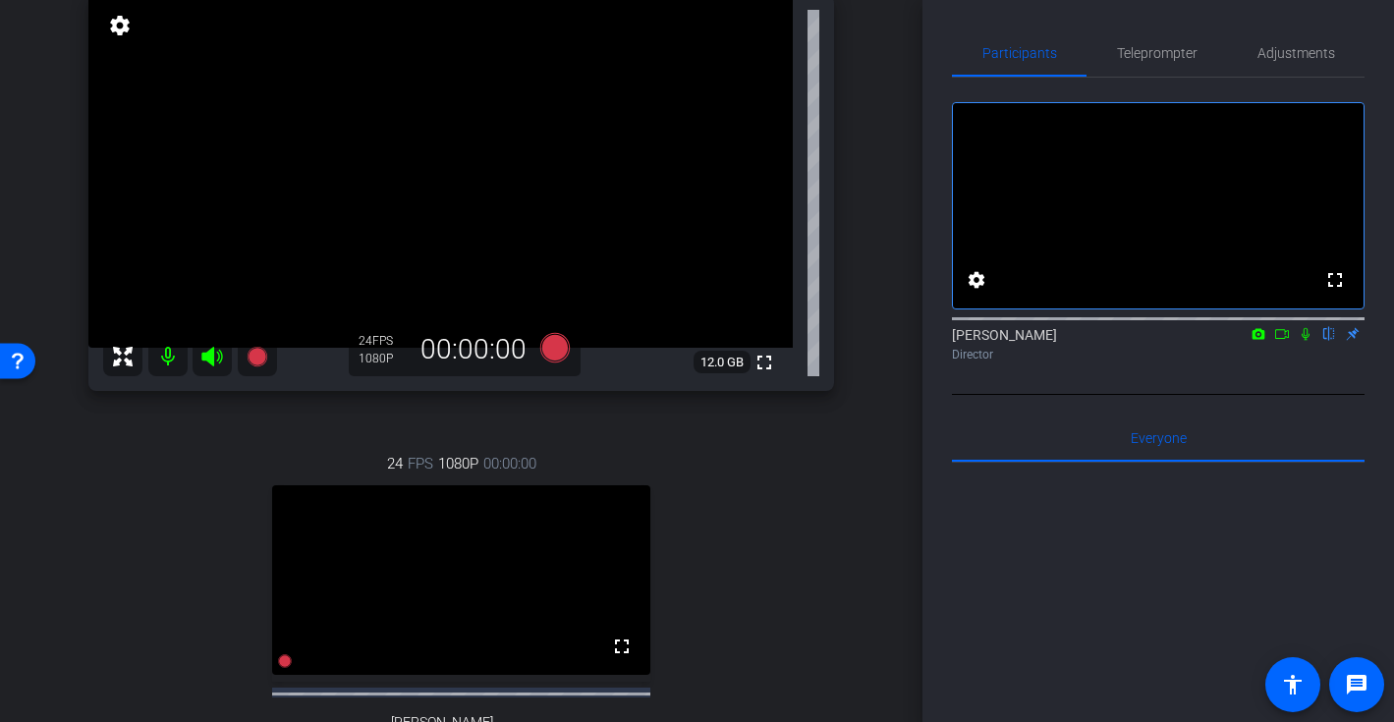
scroll to position [149, 0]
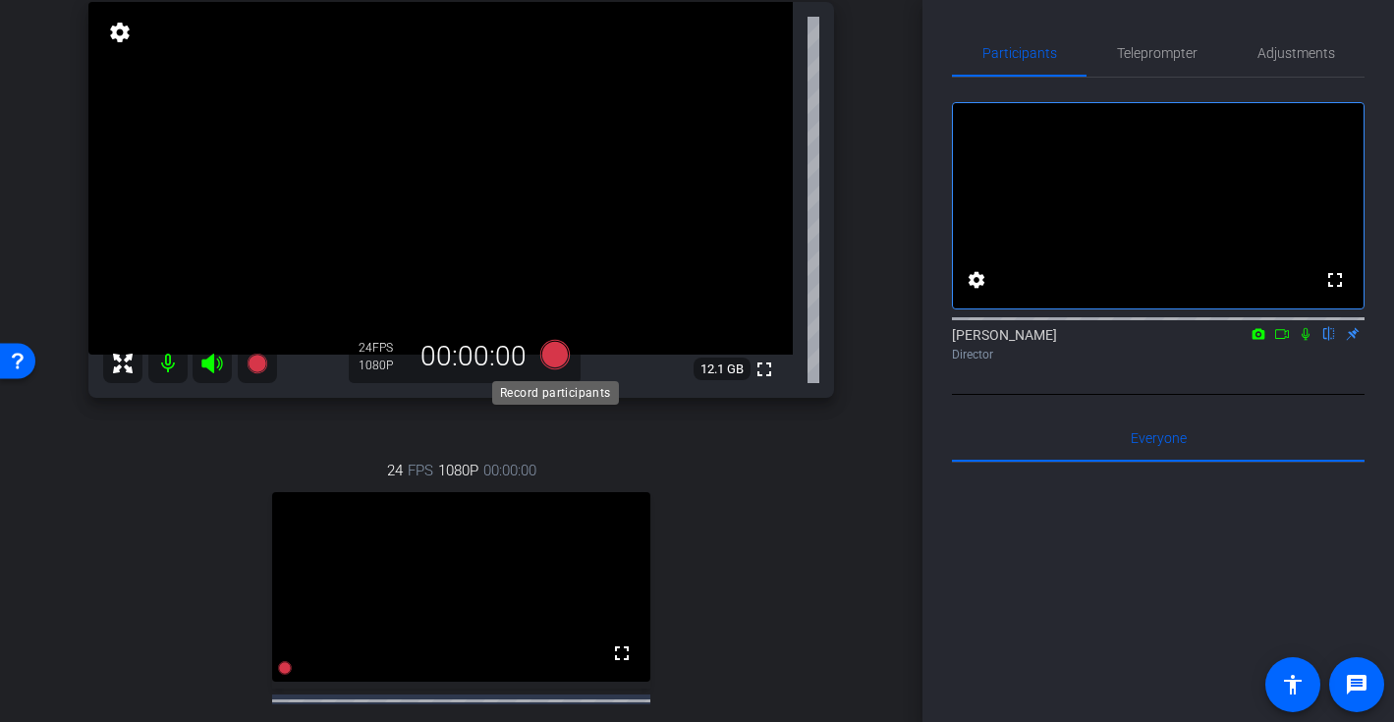
click at [558, 354] on icon at bounding box center [553, 354] width 29 height 29
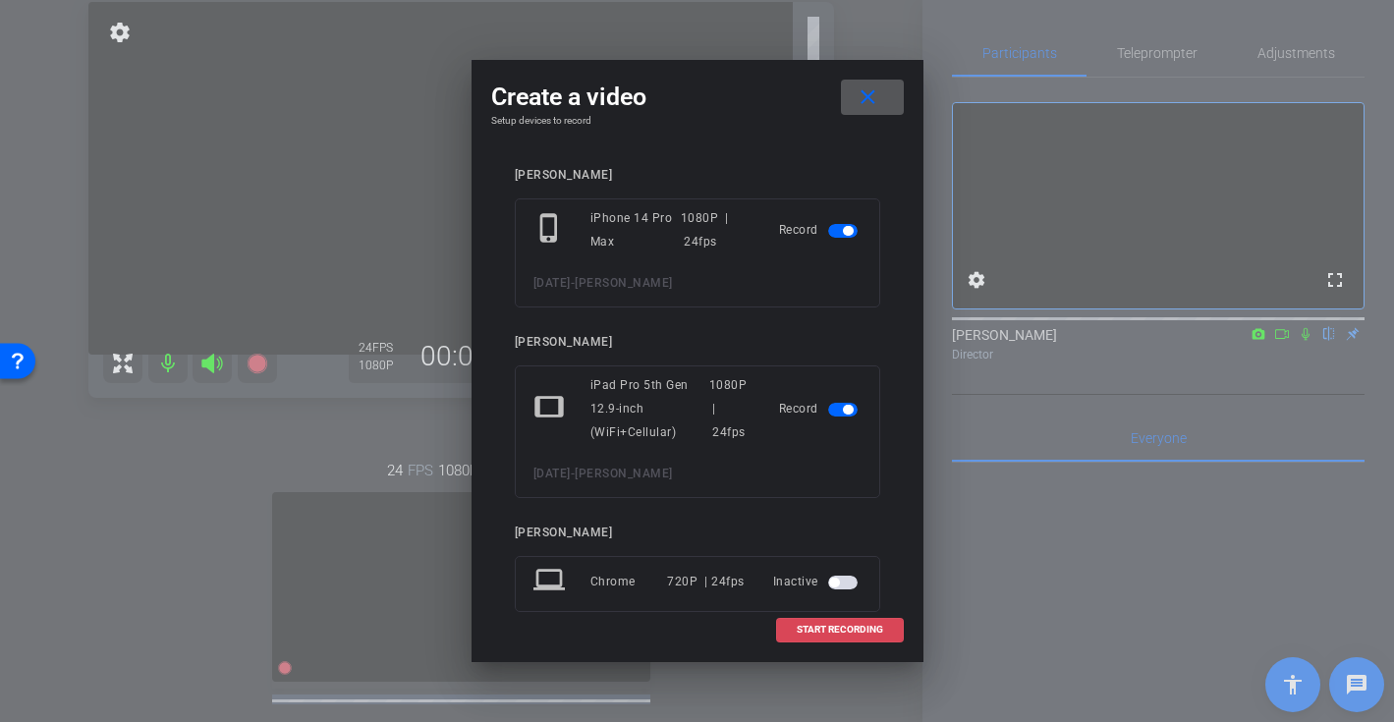
click at [847, 631] on span "START RECORDING" at bounding box center [840, 630] width 86 height 10
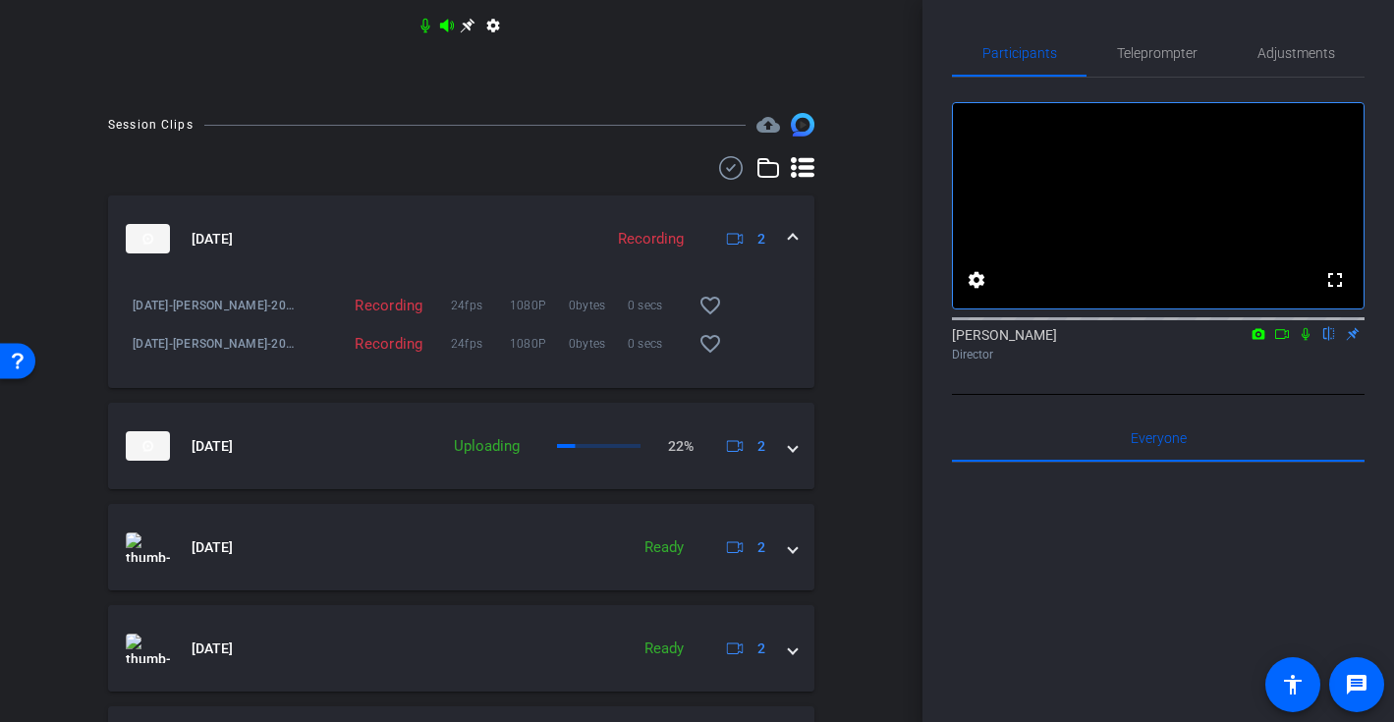
scroll to position [907, 0]
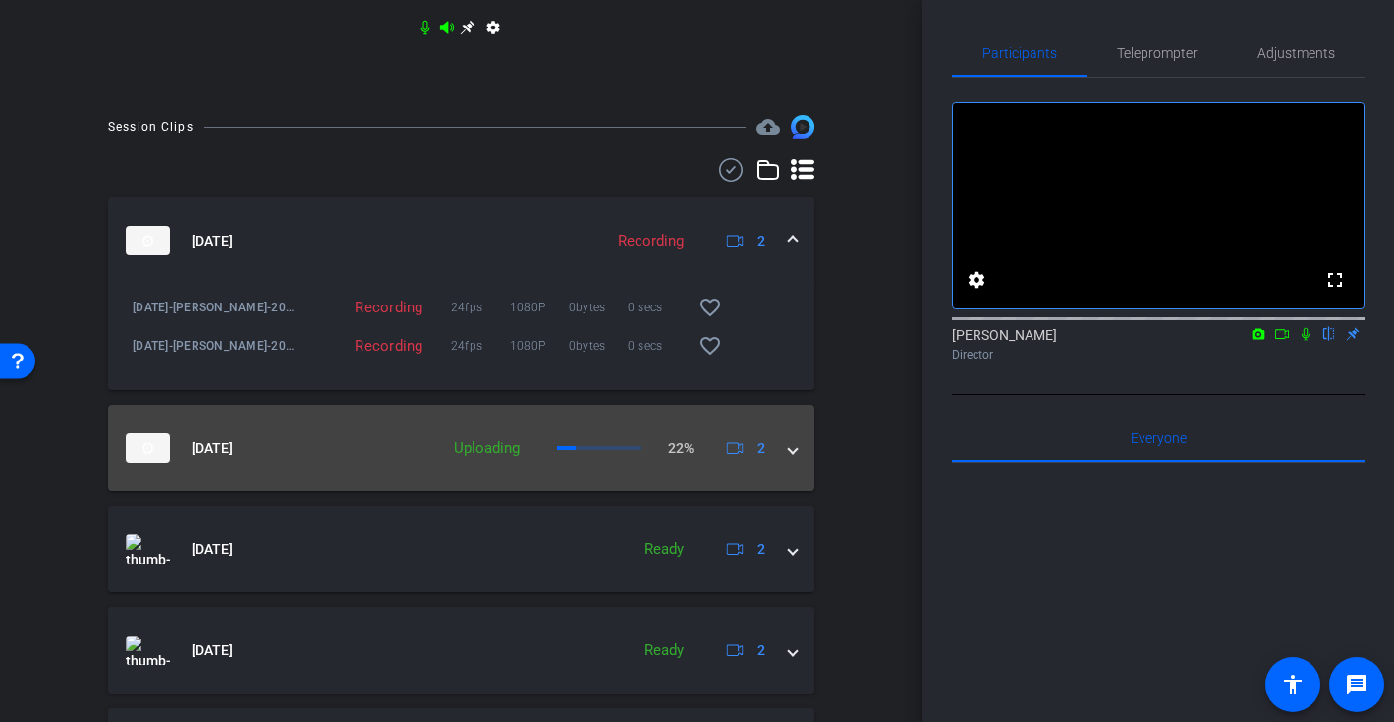
click at [789, 459] on span at bounding box center [793, 448] width 8 height 21
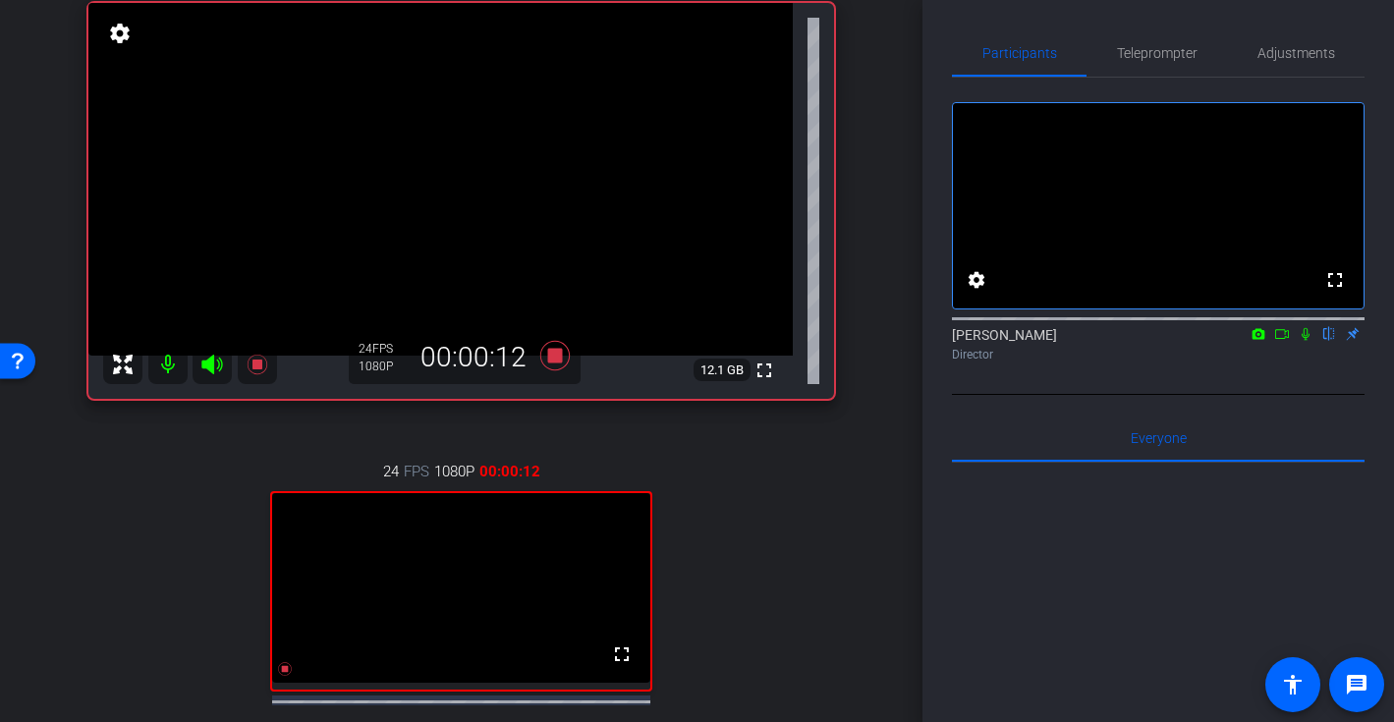
scroll to position [141, 0]
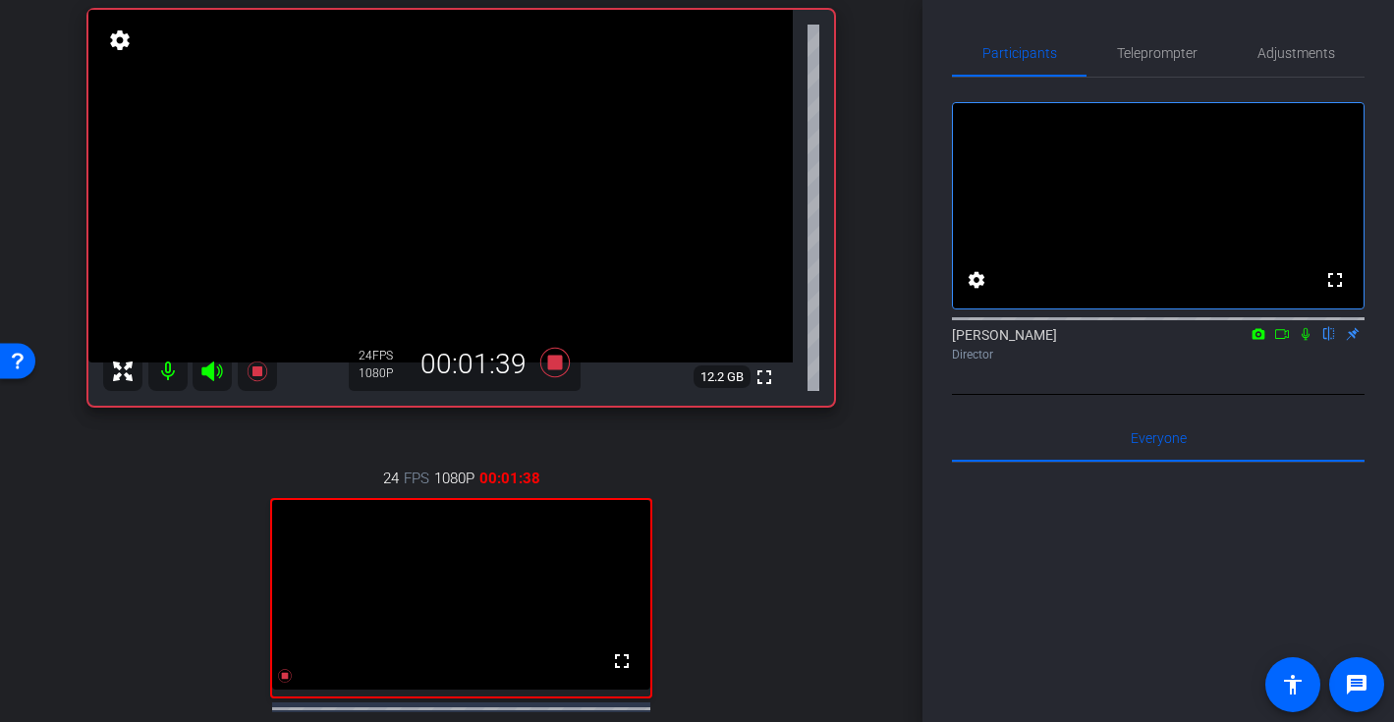
click at [808, 497] on div "24 FPS 1080P 00:01:38 fullscreen Dave Subject - iPad Pro 5th Gen 12.9-inch (WiF…" at bounding box center [460, 638] width 745 height 406
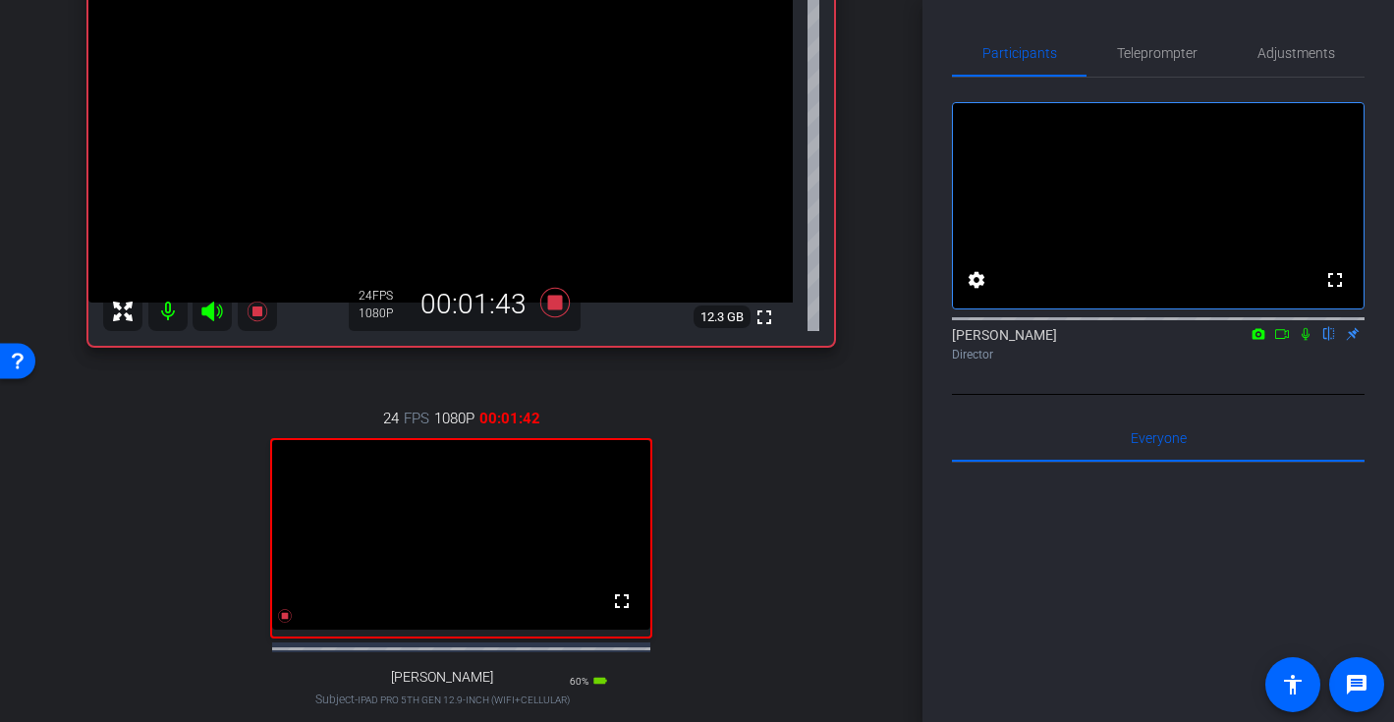
scroll to position [199, 0]
click at [1301, 341] on icon at bounding box center [1305, 334] width 16 height 14
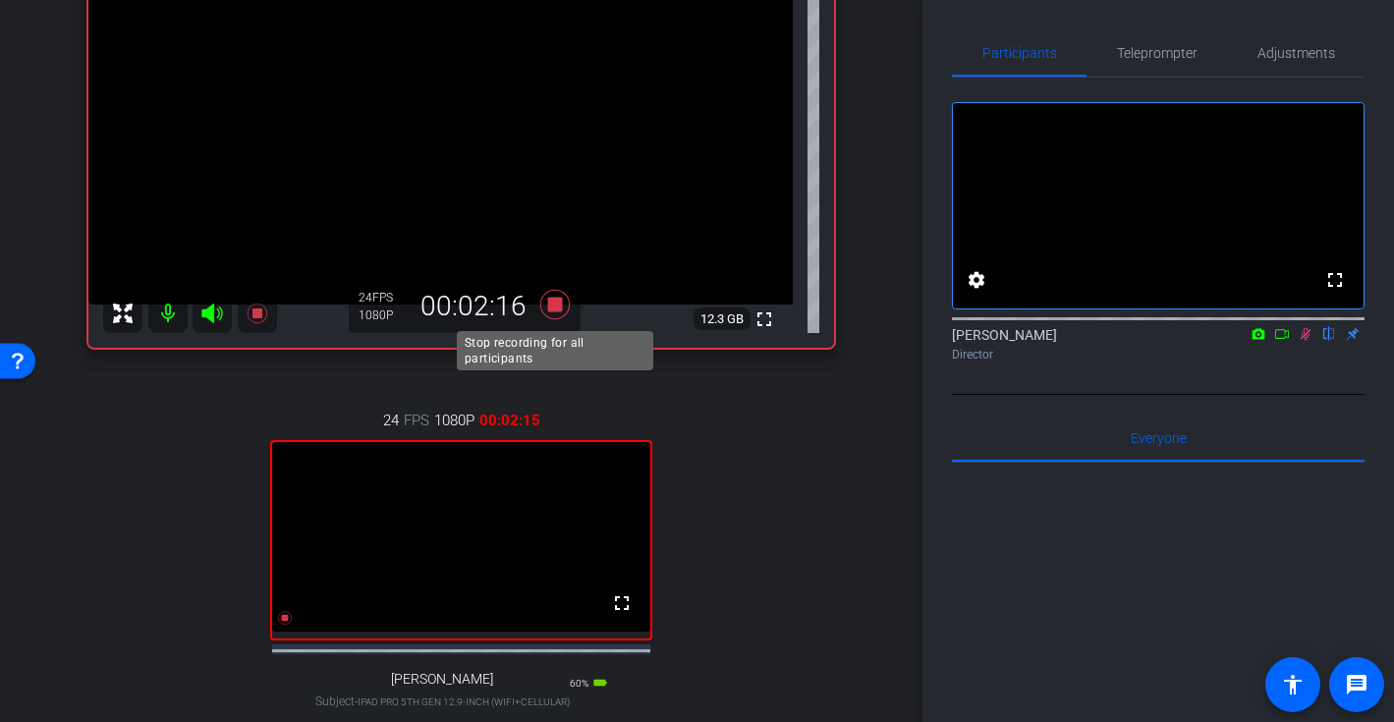
click at [555, 305] on icon at bounding box center [553, 304] width 29 height 29
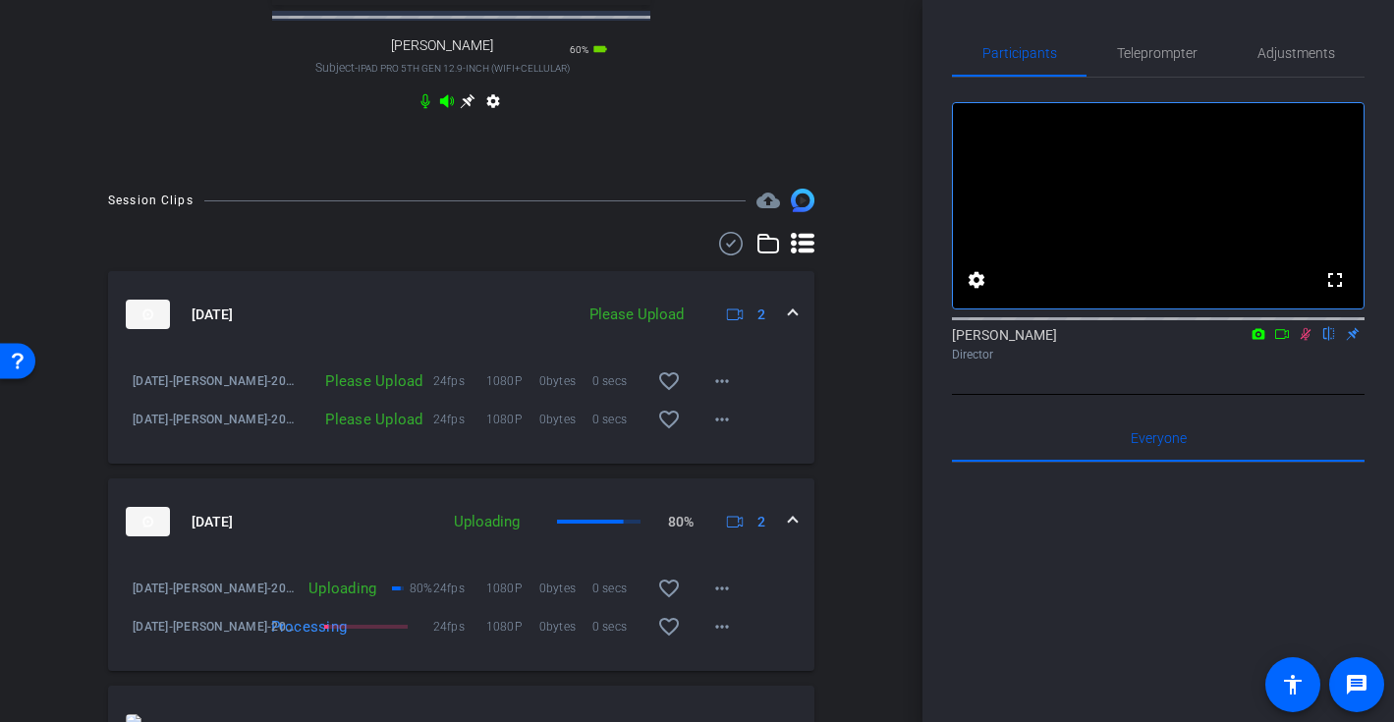
scroll to position [818, 0]
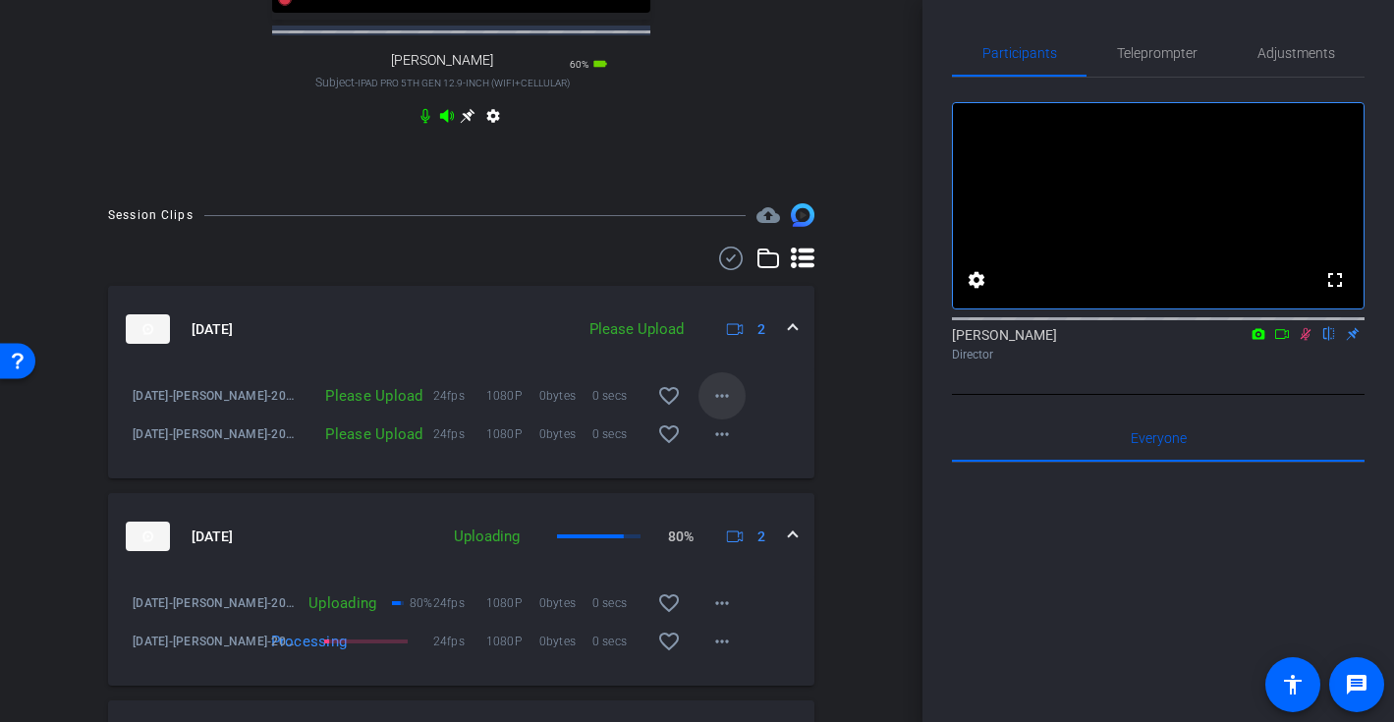
click at [721, 405] on mat-icon "more_horiz" at bounding box center [722, 396] width 24 height 24
click at [731, 446] on span "Upload" at bounding box center [753, 455] width 79 height 24
click at [720, 446] on mat-icon "more_horiz" at bounding box center [722, 434] width 24 height 24
click at [733, 488] on span "Upload" at bounding box center [753, 493] width 79 height 24
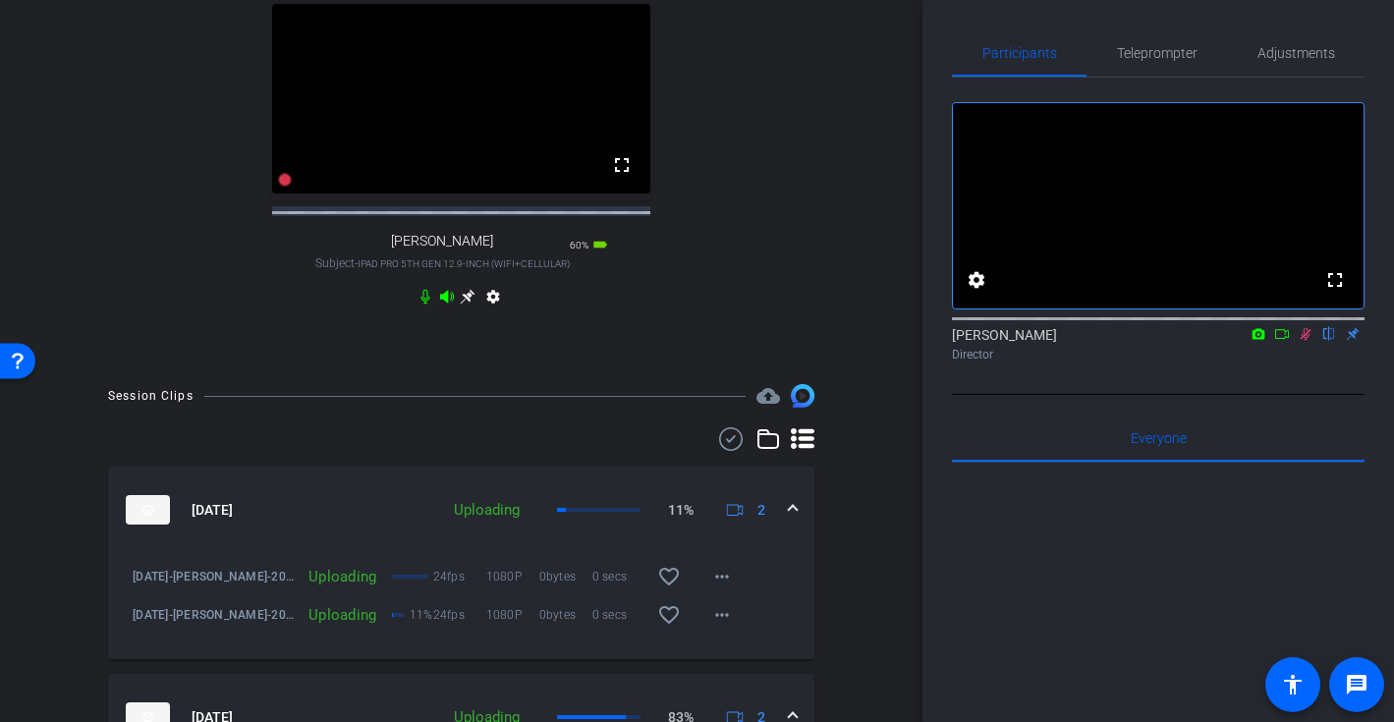
scroll to position [629, 0]
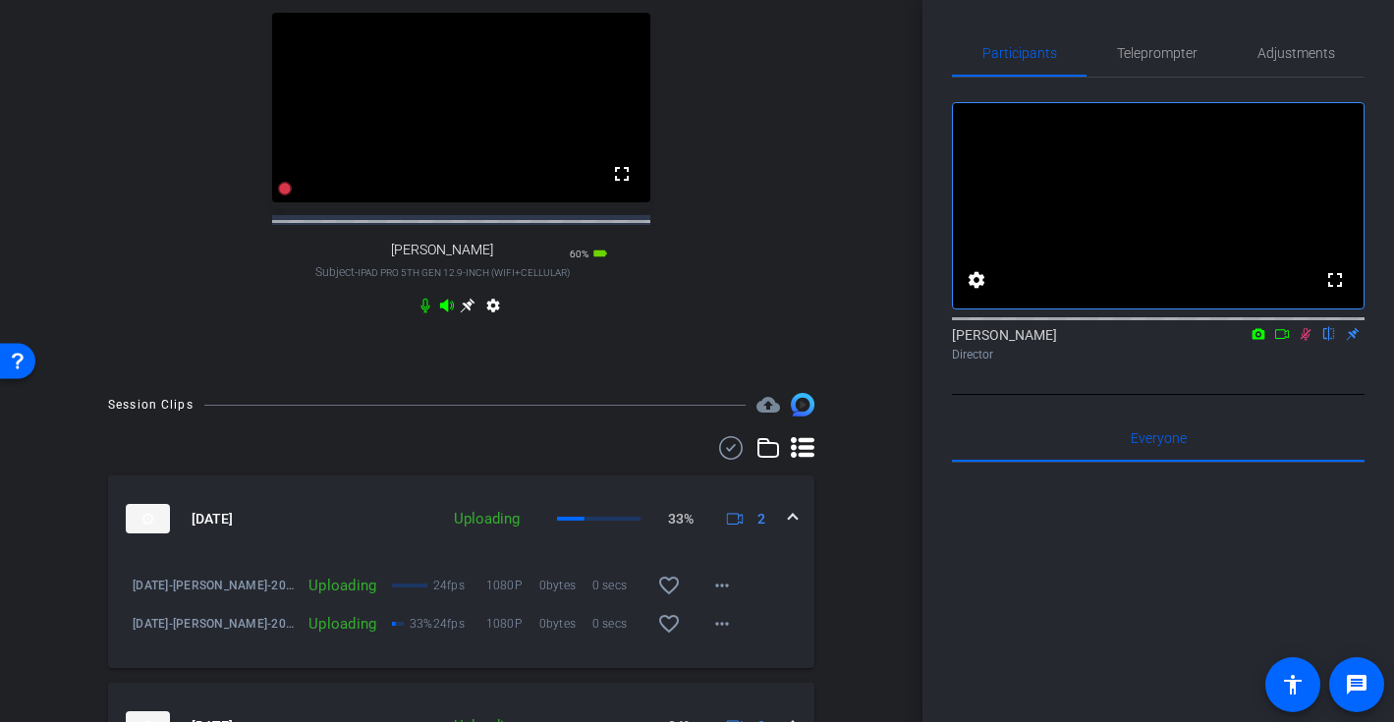
click at [1308, 341] on icon at bounding box center [1305, 334] width 11 height 13
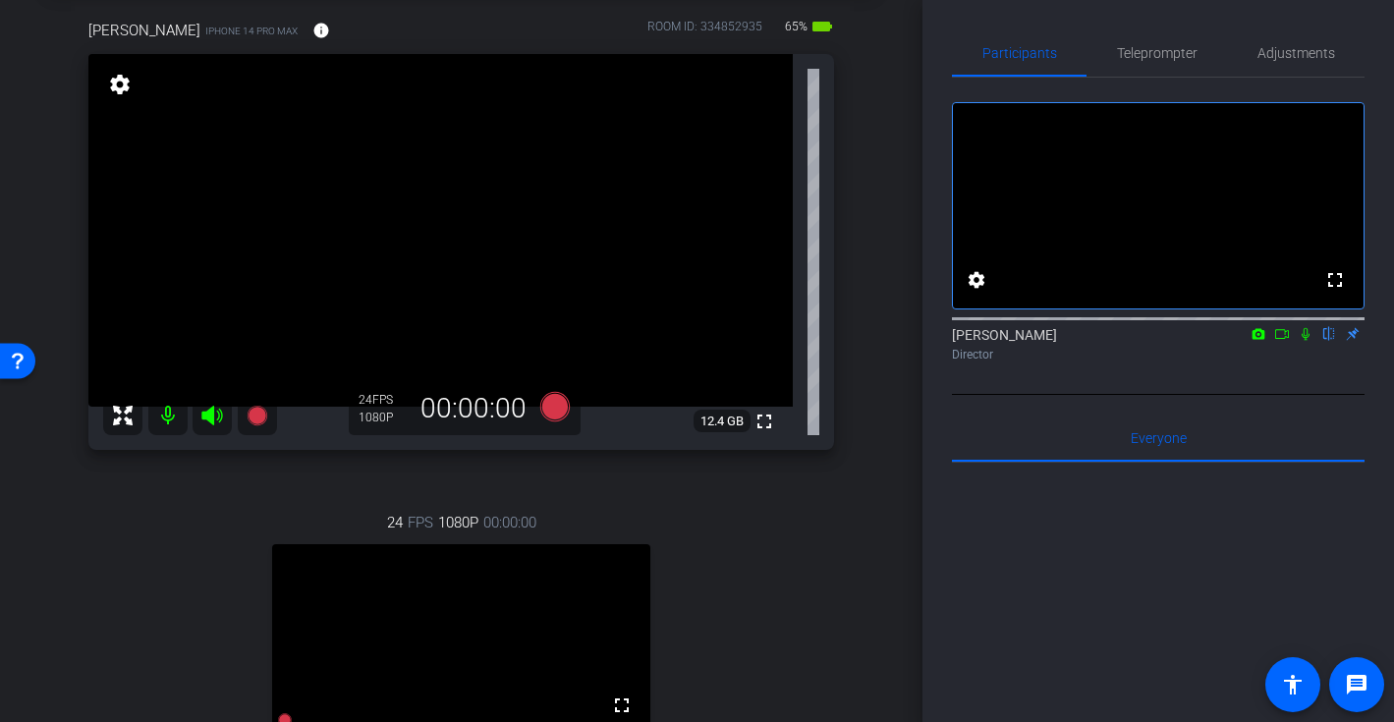
scroll to position [0, 0]
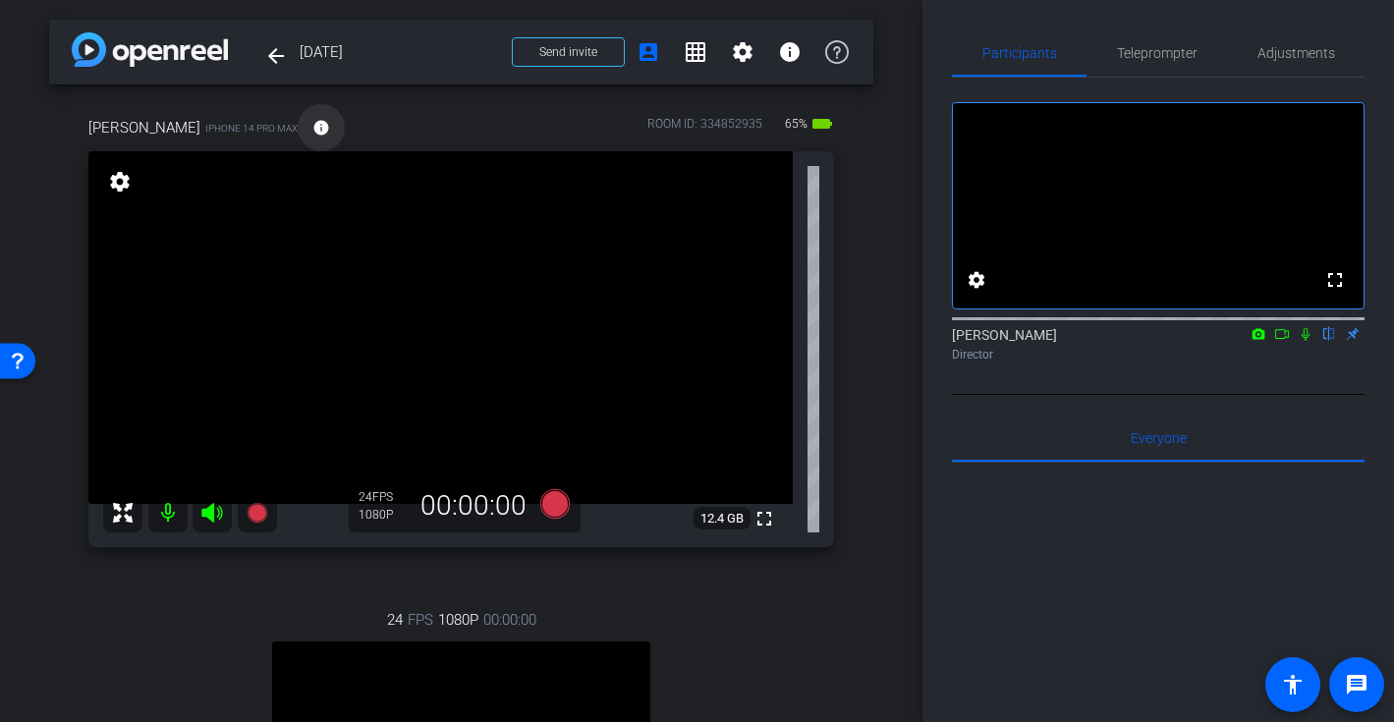
click at [312, 123] on mat-icon "info" at bounding box center [321, 128] width 18 height 18
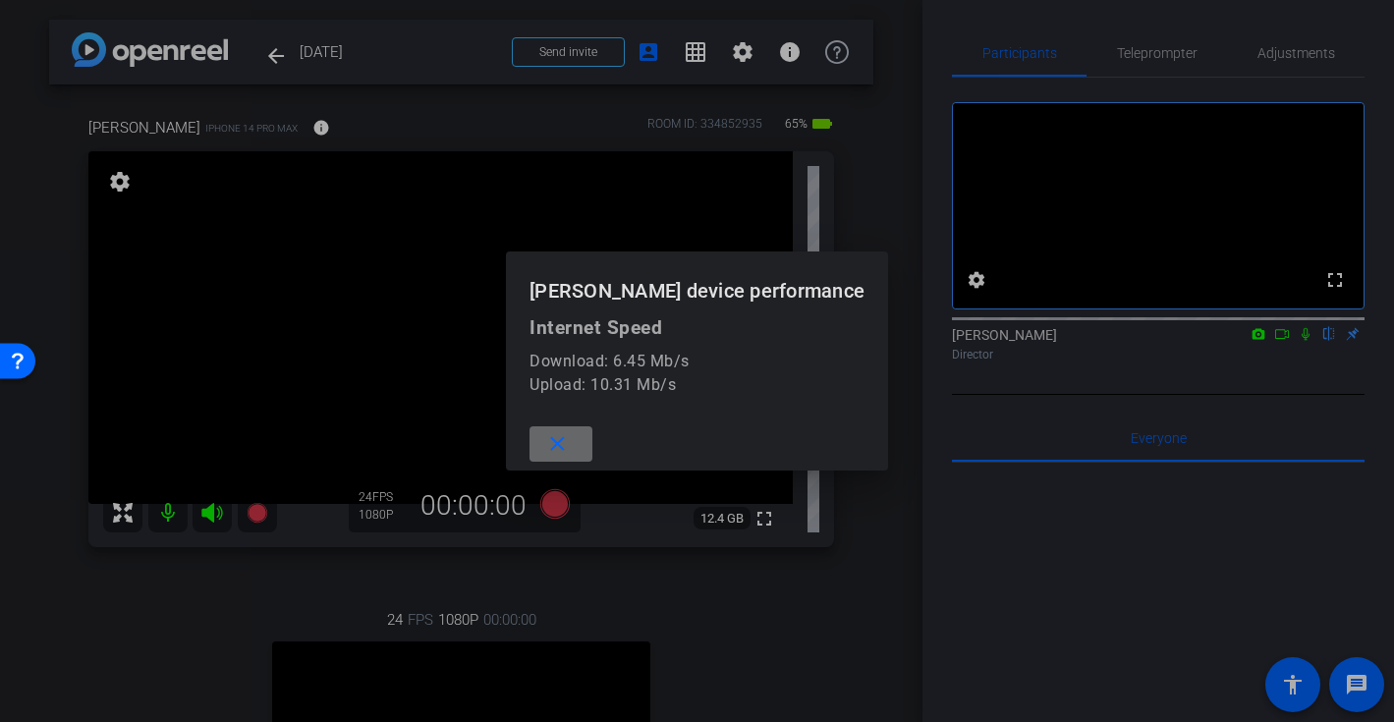
click at [567, 443] on mat-icon "close" at bounding box center [557, 444] width 25 height 25
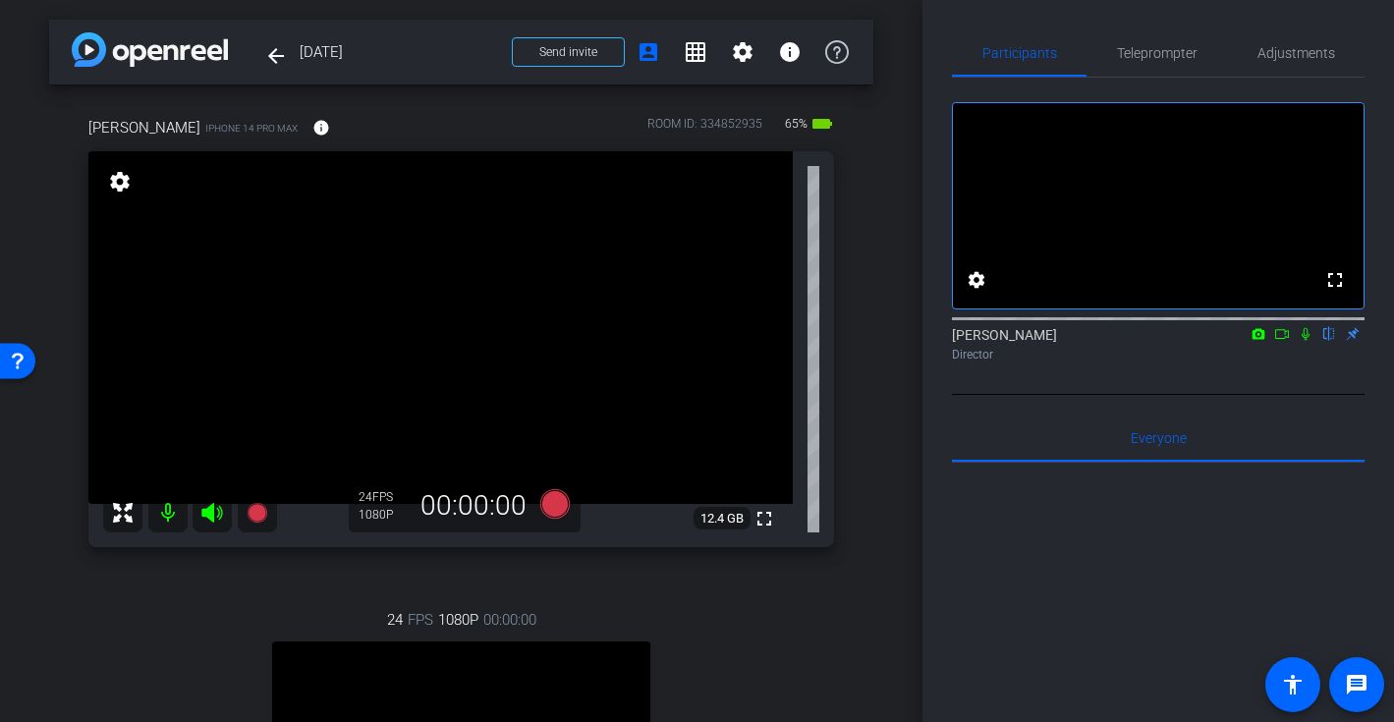
click at [900, 439] on div "arrow_back October 2025 Back to project Send invite account_box grid_on setting…" at bounding box center [461, 361] width 922 height 722
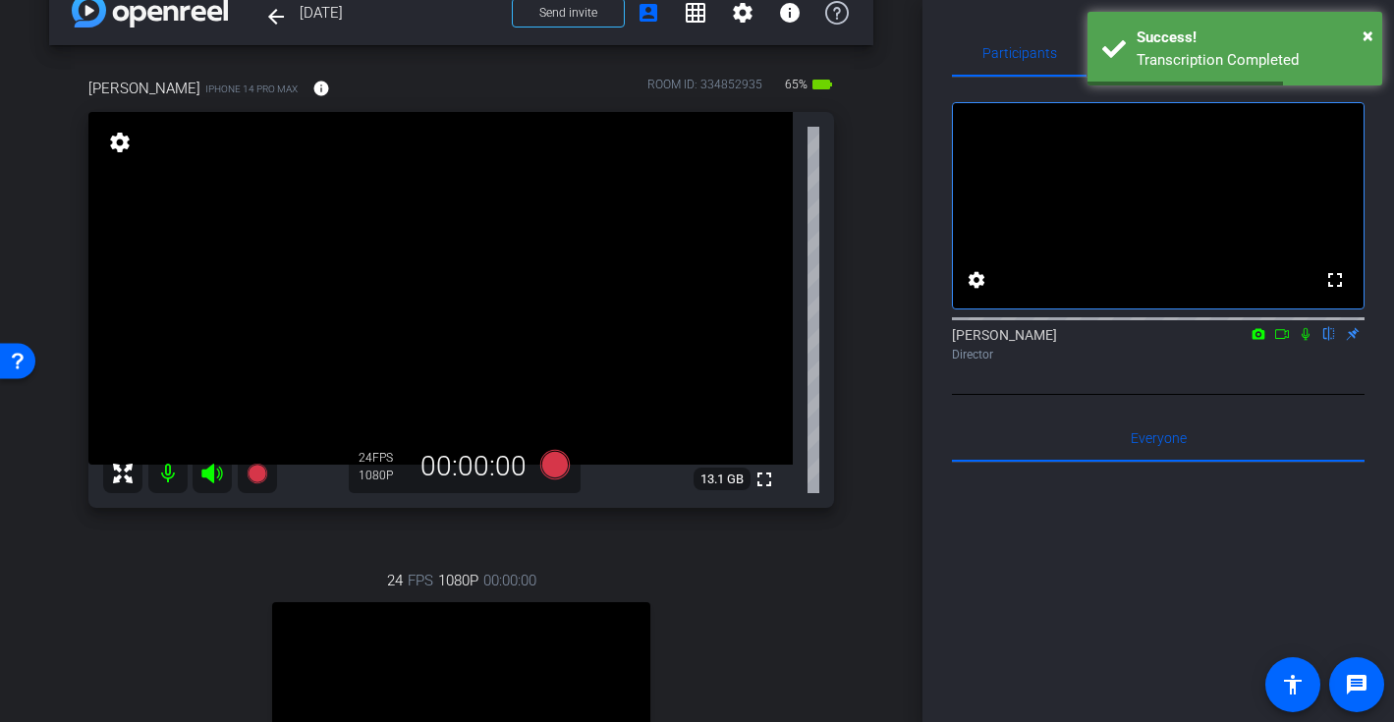
scroll to position [31, 0]
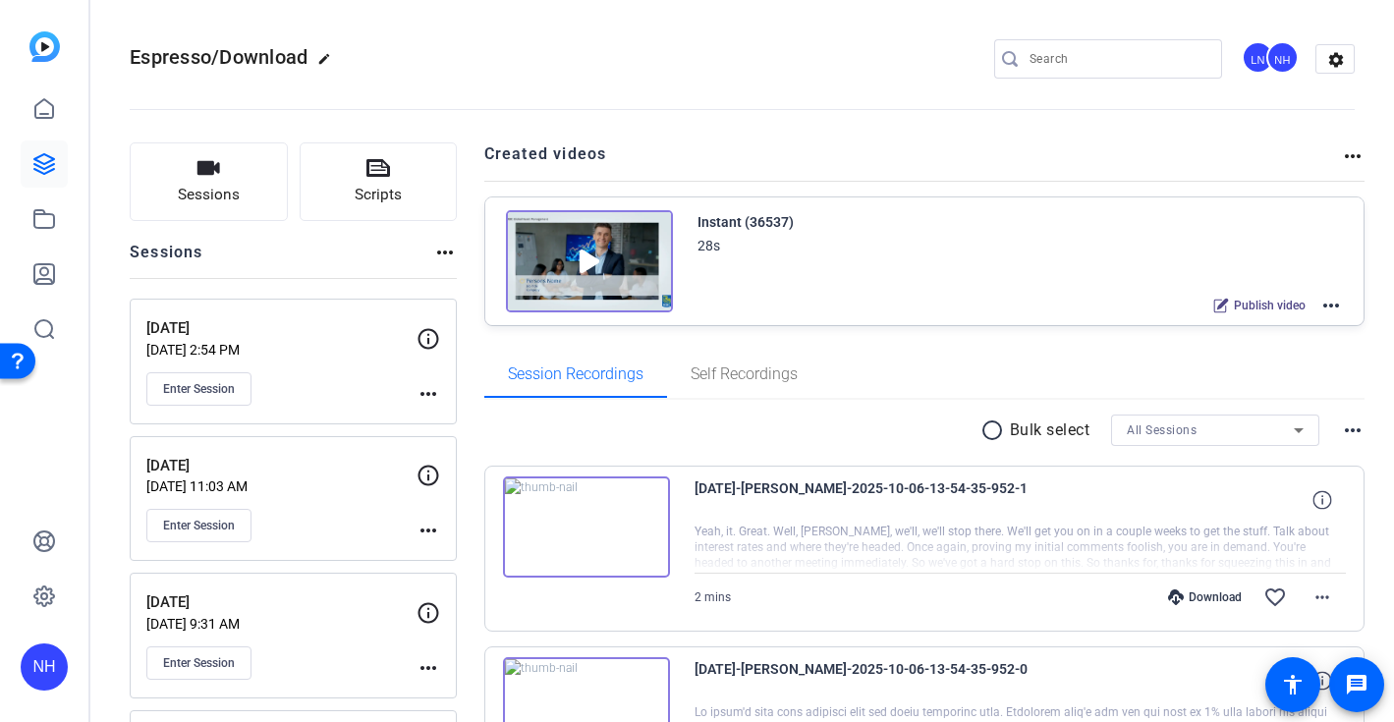
click at [925, 233] on div "Instant (36537) 28s" at bounding box center [1020, 233] width 646 height 47
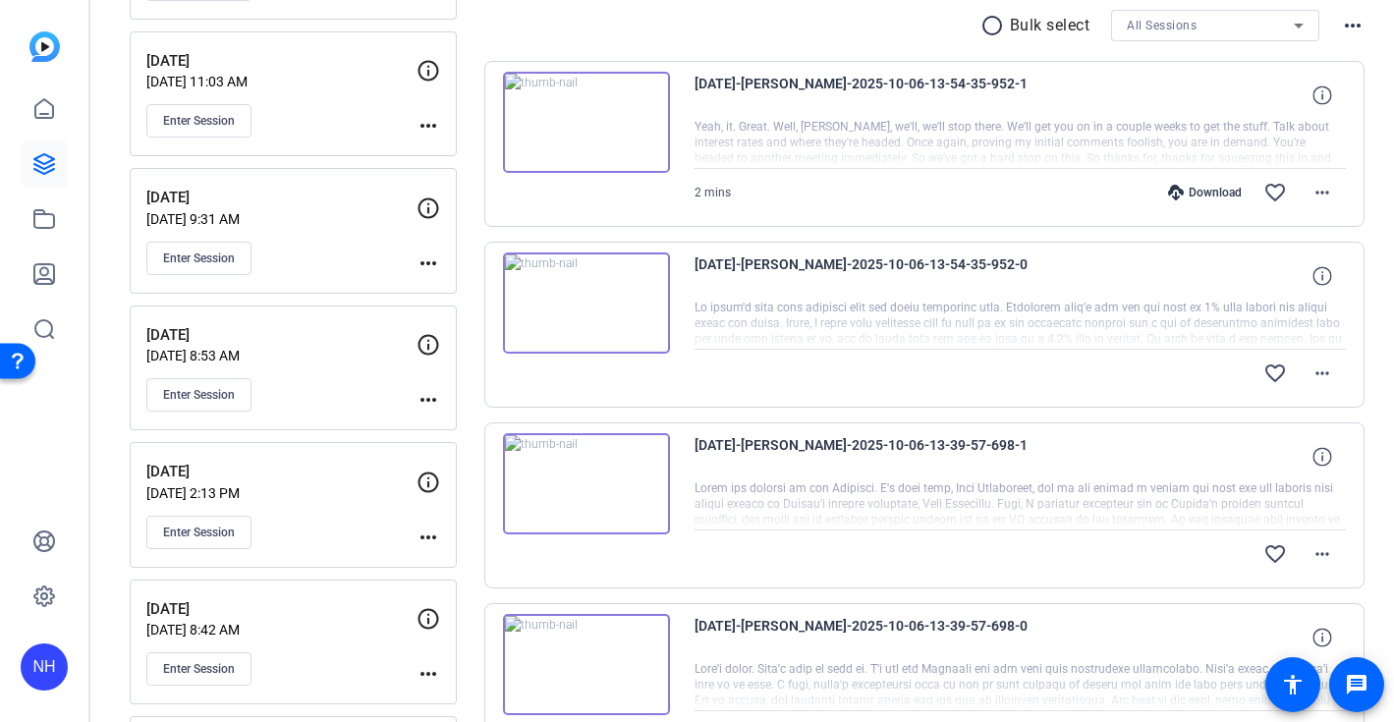
scroll to position [431, 0]
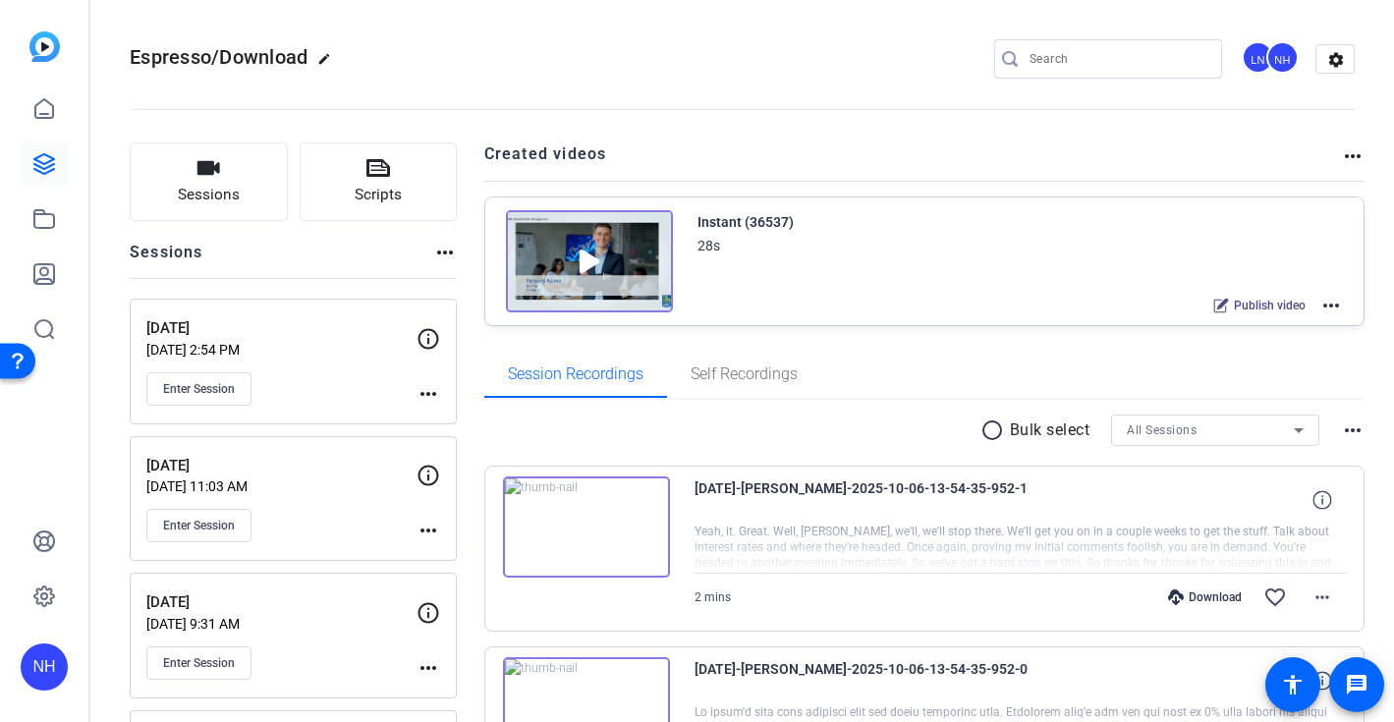
click at [893, 71] on div "Espresso/Download edit LN NH settings" at bounding box center [742, 58] width 1225 height 29
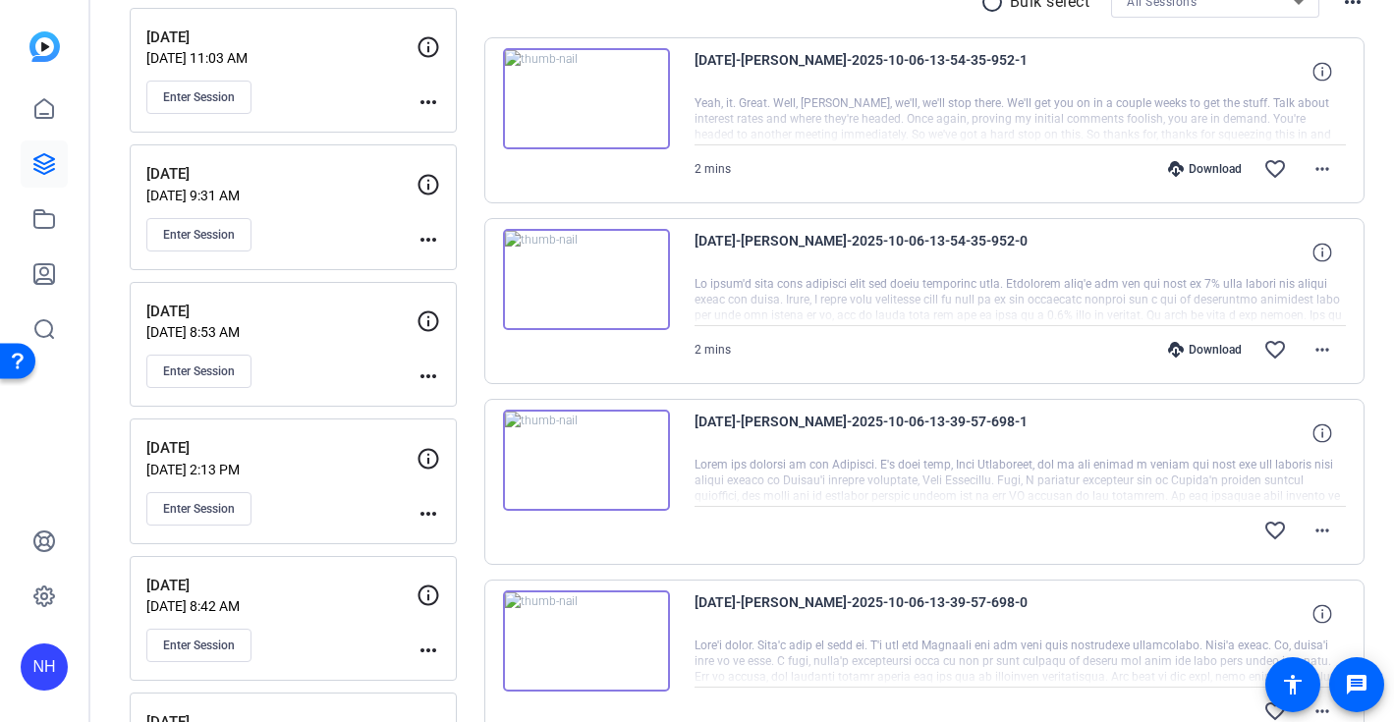
scroll to position [435, 0]
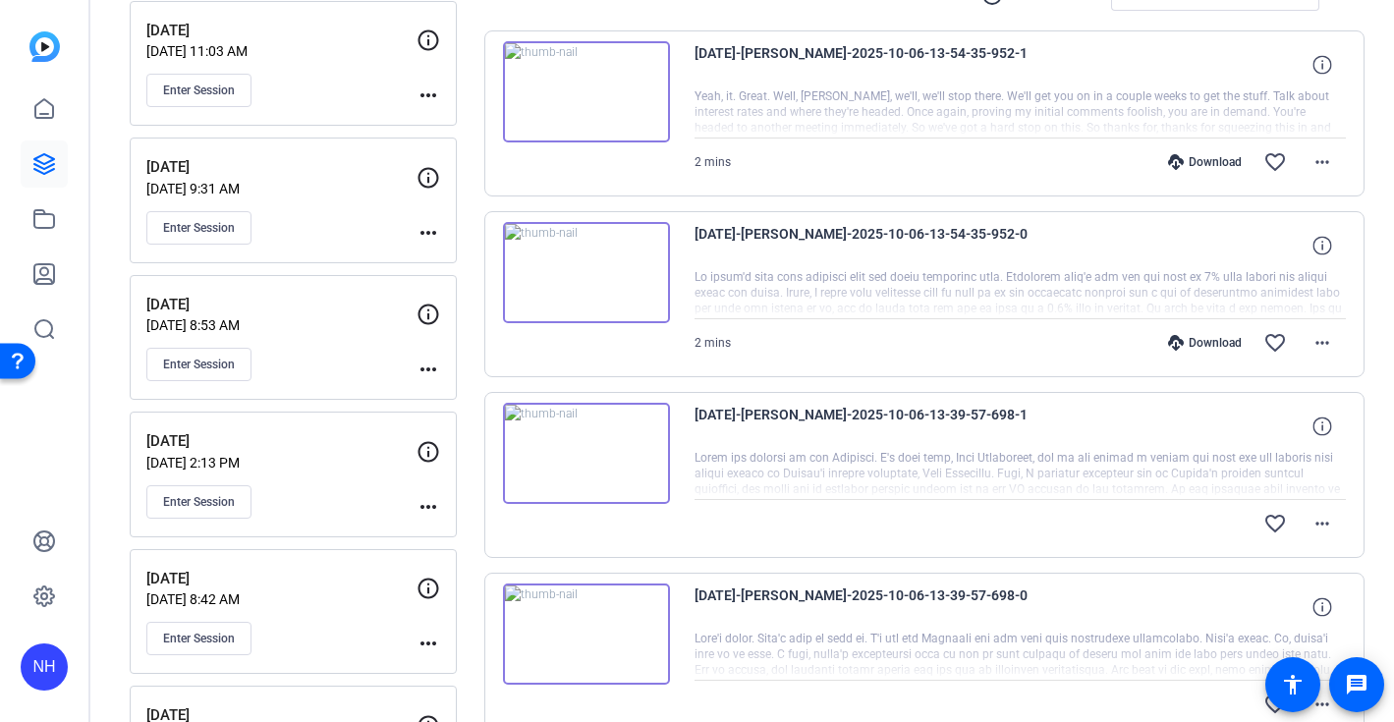
click at [1208, 159] on div "Download" at bounding box center [1204, 162] width 93 height 16
click at [1204, 162] on div "Download" at bounding box center [1204, 162] width 93 height 16
click at [1214, 339] on div "Download" at bounding box center [1204, 343] width 93 height 16
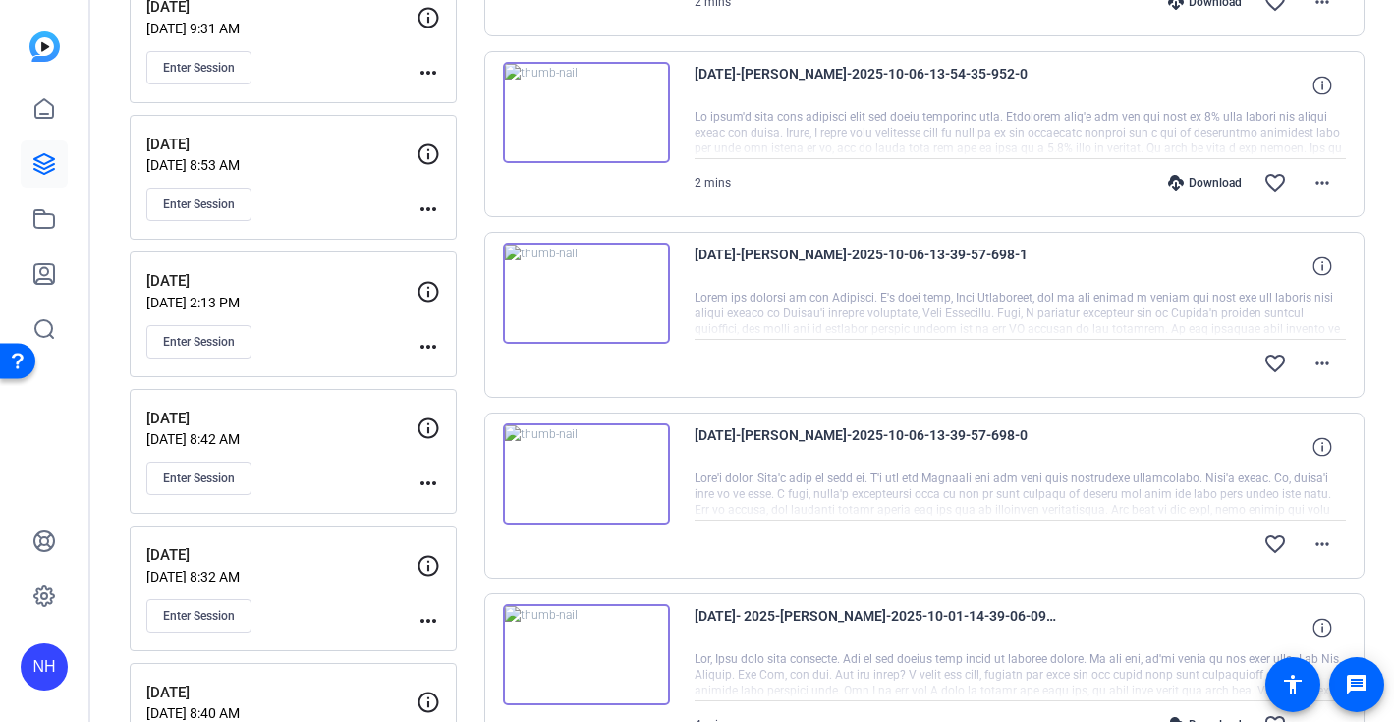
scroll to position [608, 0]
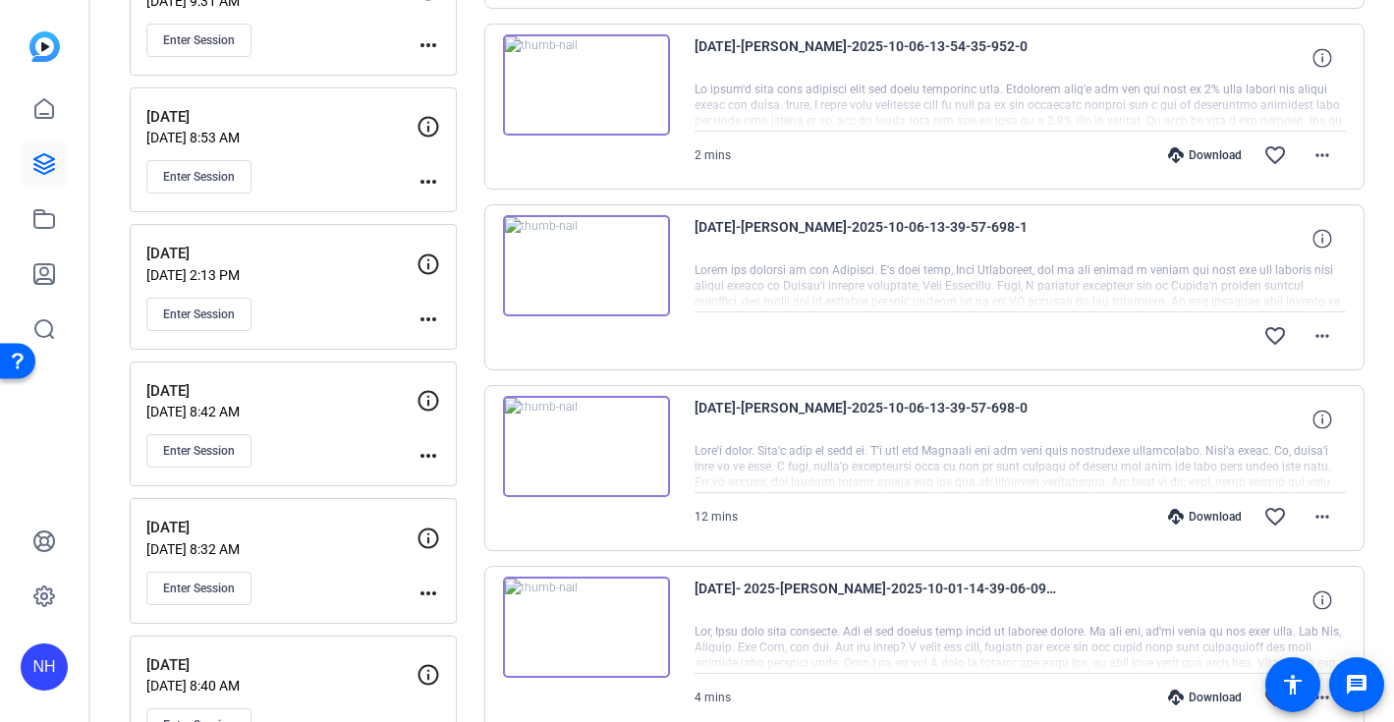
scroll to position [679, 0]
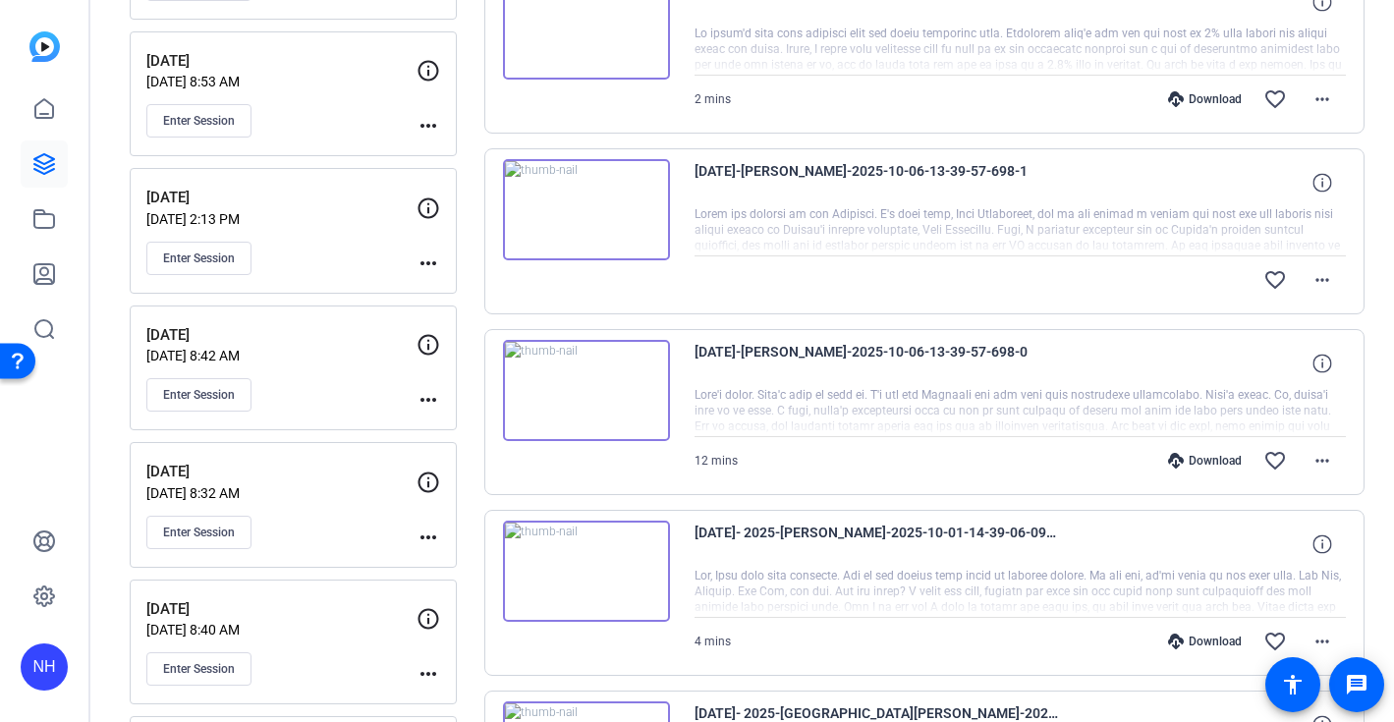
click at [1218, 455] on div "Download" at bounding box center [1204, 461] width 93 height 16
click at [1136, 294] on div "favorite_border more_horiz" at bounding box center [1118, 279] width 456 height 47
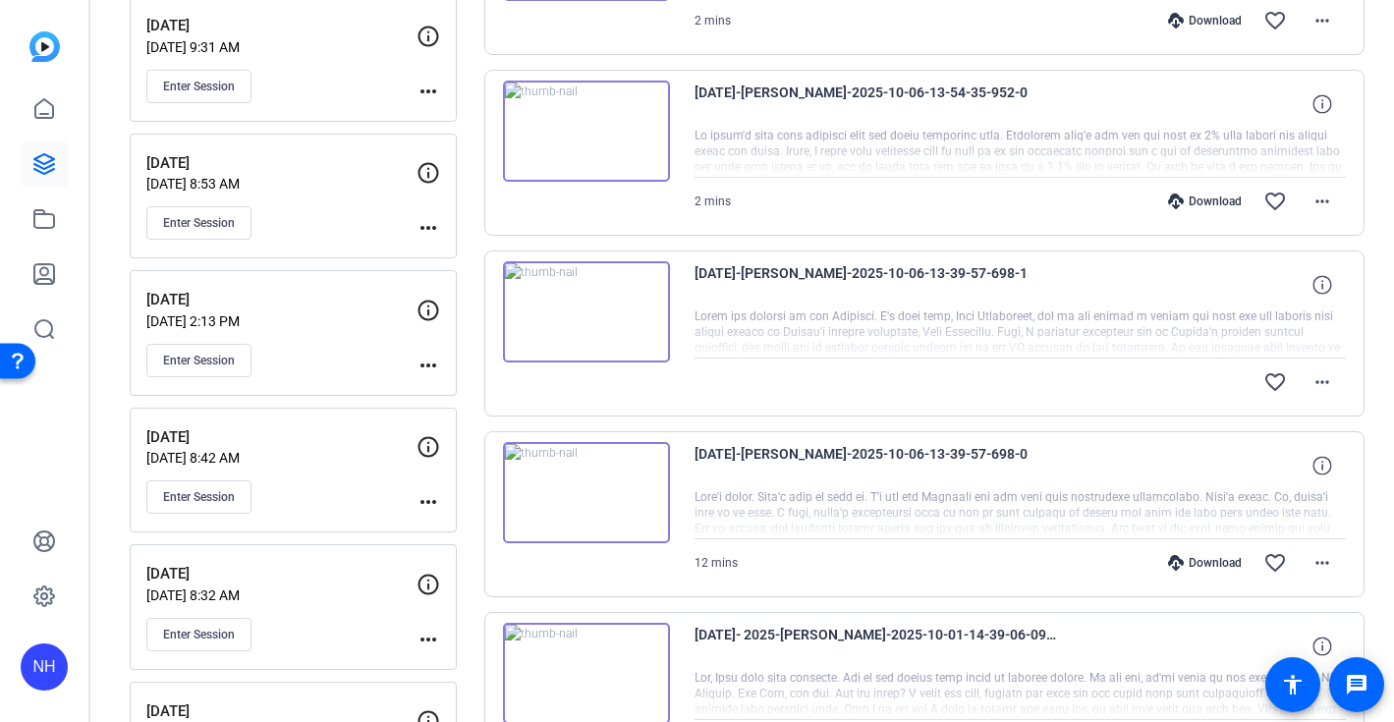
scroll to position [578, 0]
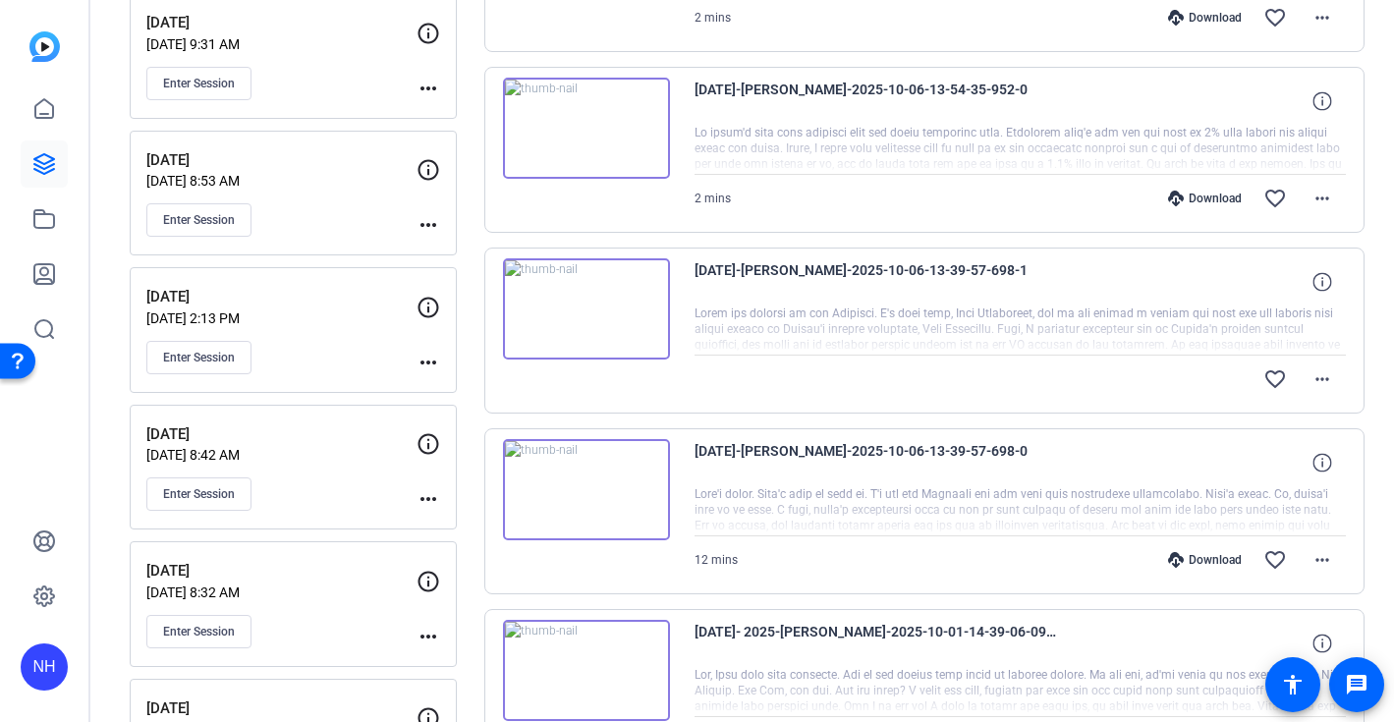
click at [1151, 350] on div at bounding box center [1020, 329] width 652 height 49
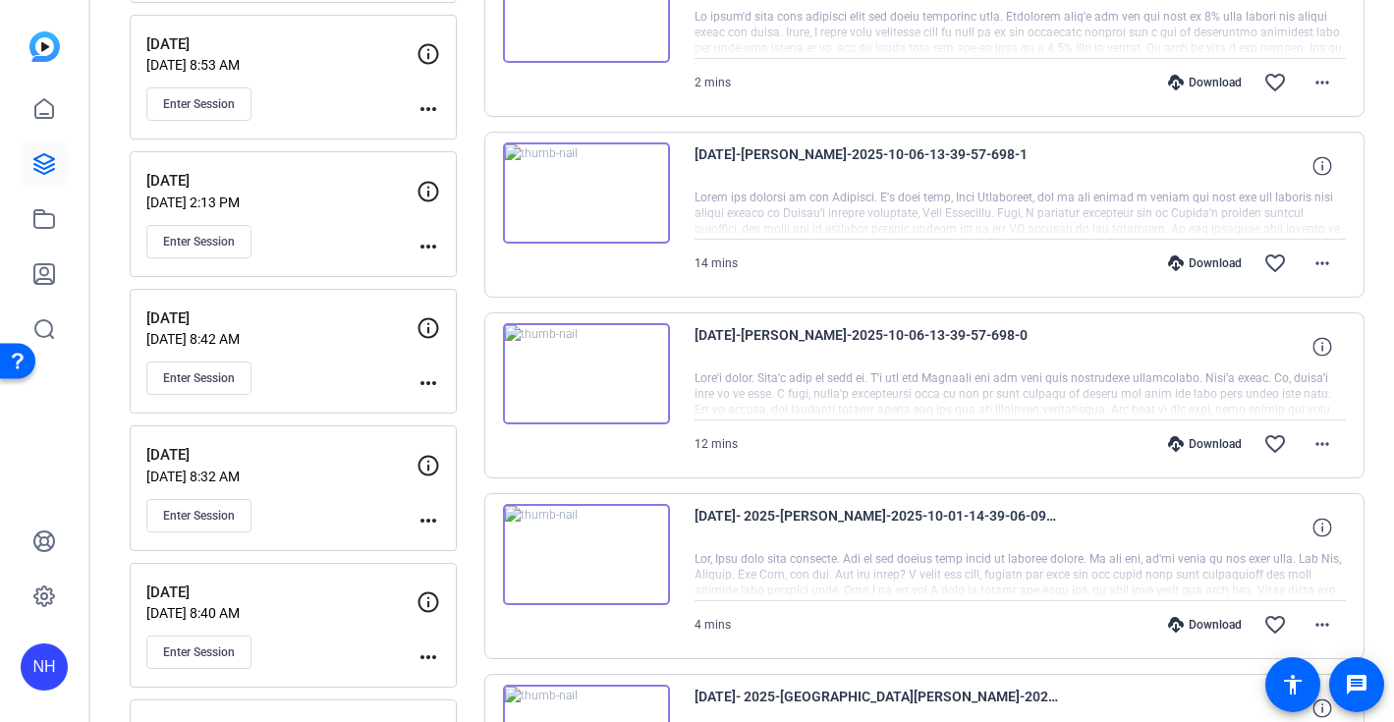
scroll to position [696, 0]
click at [1222, 263] on div "Download" at bounding box center [1204, 262] width 93 height 16
